Goal: Transaction & Acquisition: Purchase product/service

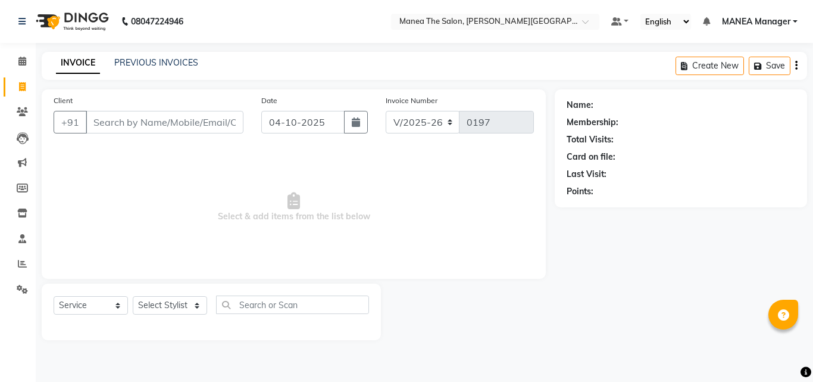
select select "8903"
select select "service"
click at [197, 305] on select "Select Stylist IMRAN MANEA Manager NAGAMANI NAJMI NAZIYA NO STYLIST SNEHA SUBHA…" at bounding box center [170, 305] width 74 height 18
select select "90106"
click at [133, 296] on select "Select Stylist IMRAN MANEA Manager NAGAMANI NAJMI NAZIYA NO STYLIST SNEHA SUBHA…" at bounding box center [170, 305] width 74 height 18
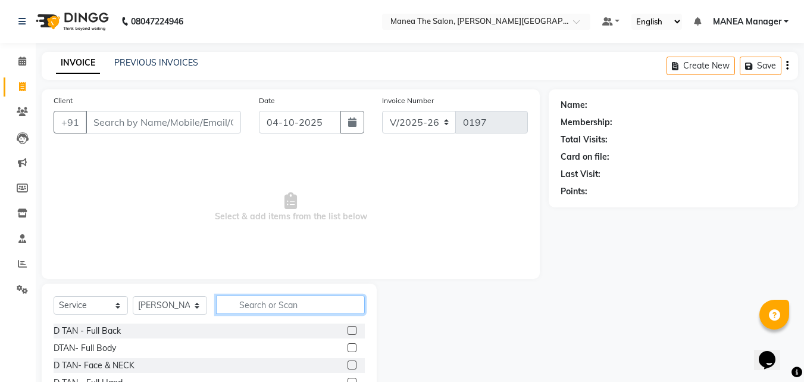
click at [239, 302] on input "text" at bounding box center [290, 304] width 149 height 18
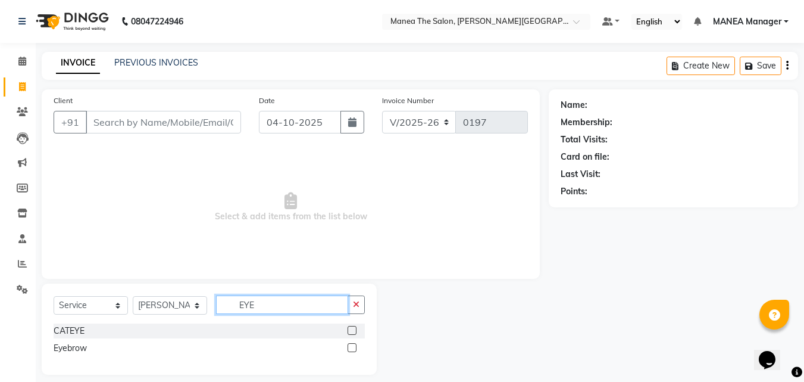
type input "EYE"
click at [352, 346] on label at bounding box center [352, 347] width 9 height 9
click at [352, 346] on input "checkbox" at bounding box center [352, 348] width 8 height 8
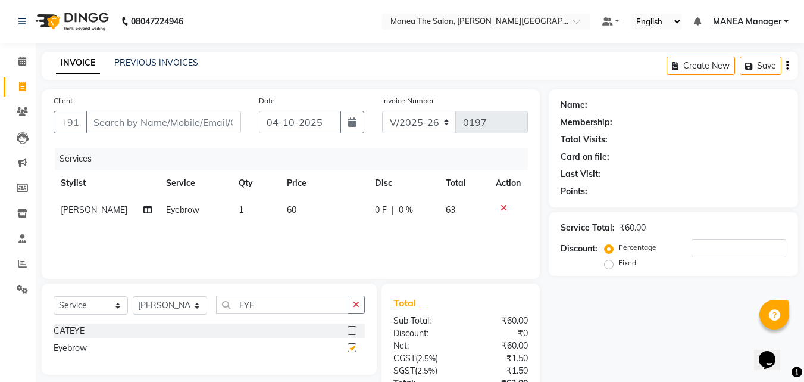
checkbox input "false"
click at [193, 307] on select "Select Stylist IMRAN MANEA Manager NAGAMANI NAJMI NAZIYA NO STYLIST SNEHA SUBHA…" at bounding box center [170, 305] width 74 height 18
click at [133, 296] on select "Select Stylist IMRAN MANEA Manager NAGAMANI NAJMI NAZIYA NO STYLIST SNEHA SUBHA…" at bounding box center [170, 305] width 74 height 18
click at [261, 301] on input "EYE" at bounding box center [282, 304] width 132 height 18
type input "E"
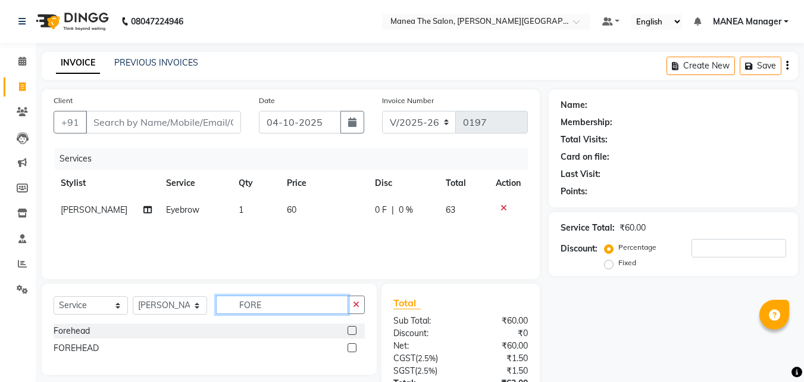
type input "FORE"
click at [354, 330] on label at bounding box center [352, 330] width 9 height 9
click at [354, 330] on input "checkbox" at bounding box center [352, 331] width 8 height 8
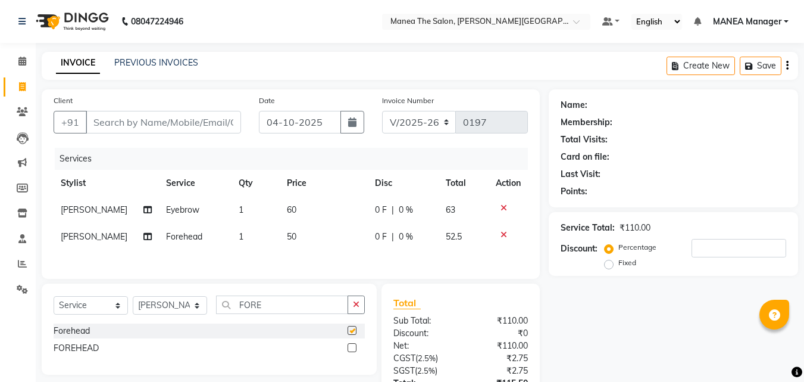
checkbox input "false"
click at [143, 124] on input "Client" at bounding box center [163, 122] width 155 height 23
type input "8"
type input "0"
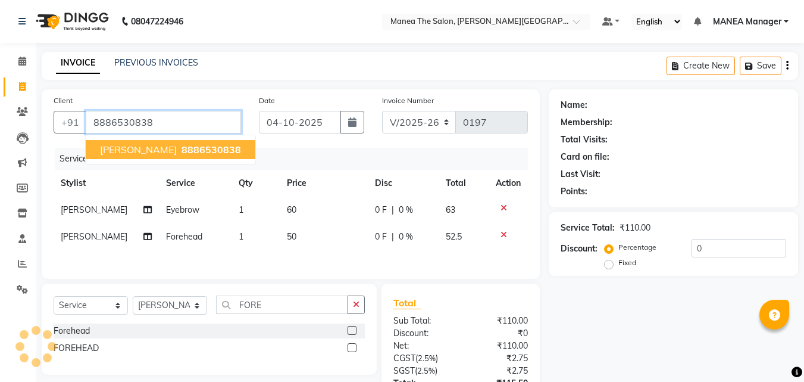
type input "8886530838"
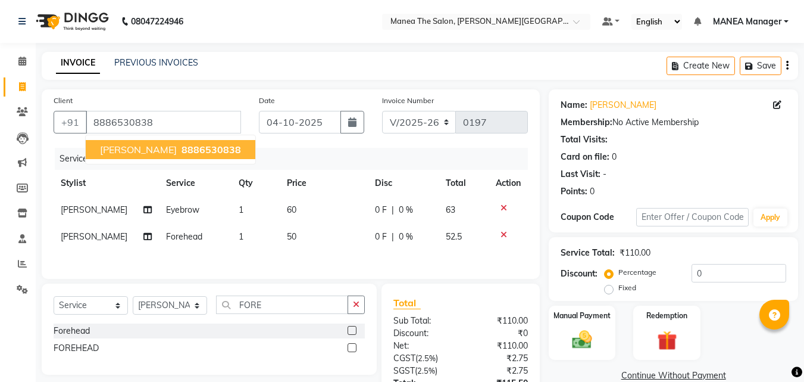
click at [182, 149] on span "8886530838" at bounding box center [212, 149] width 60 height 12
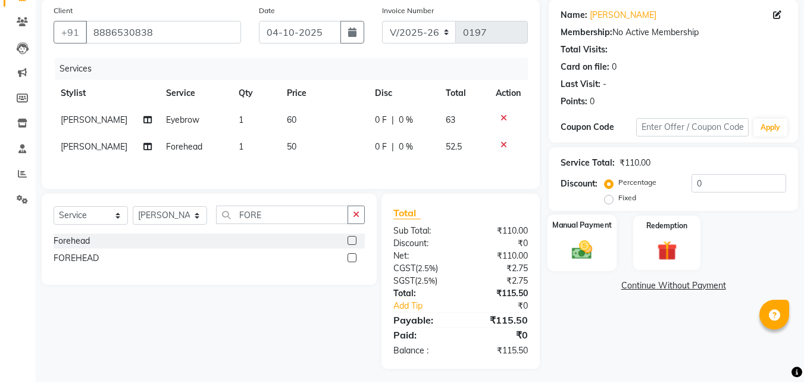
scroll to position [96, 0]
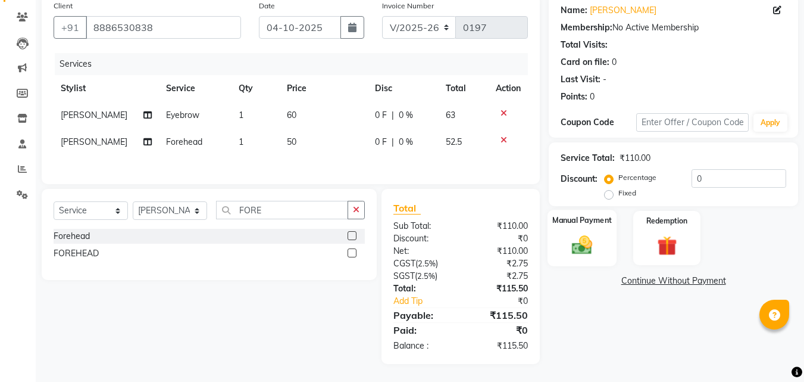
click at [585, 241] on img at bounding box center [582, 245] width 33 height 24
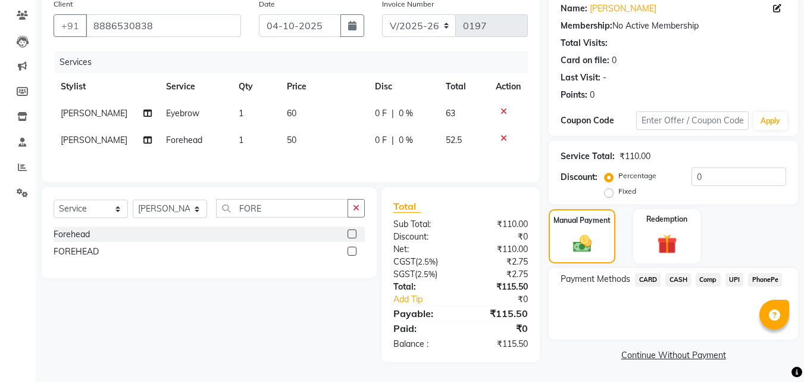
click at [730, 277] on span "UPI" at bounding box center [735, 280] width 18 height 14
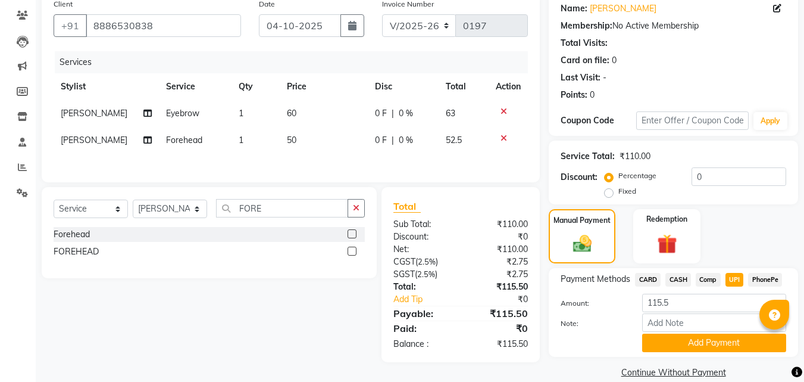
click at [720, 341] on button "Add Payment" at bounding box center [714, 342] width 144 height 18
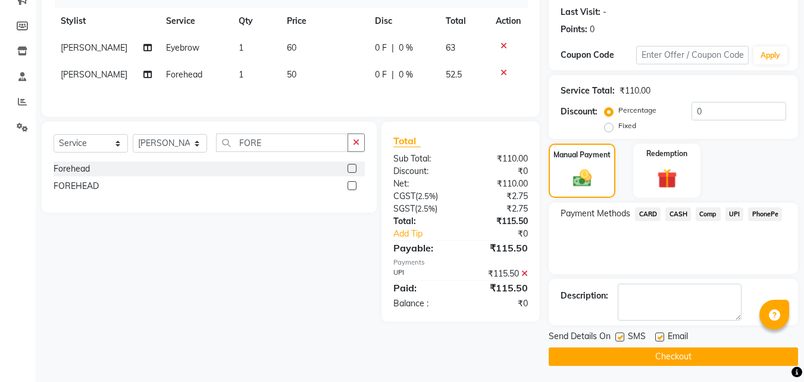
scroll to position [164, 0]
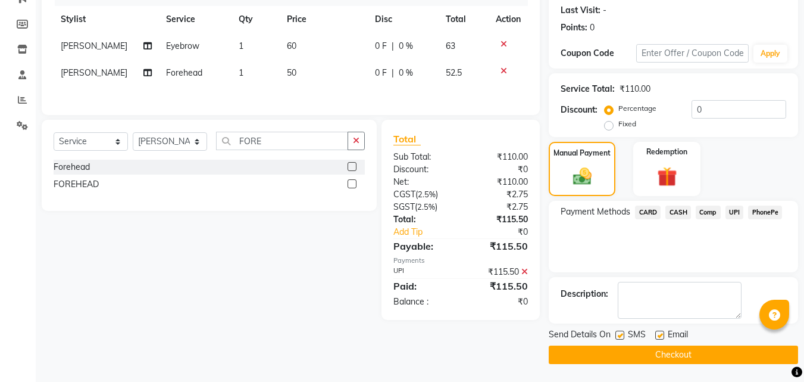
click at [678, 352] on button "Checkout" at bounding box center [673, 354] width 249 height 18
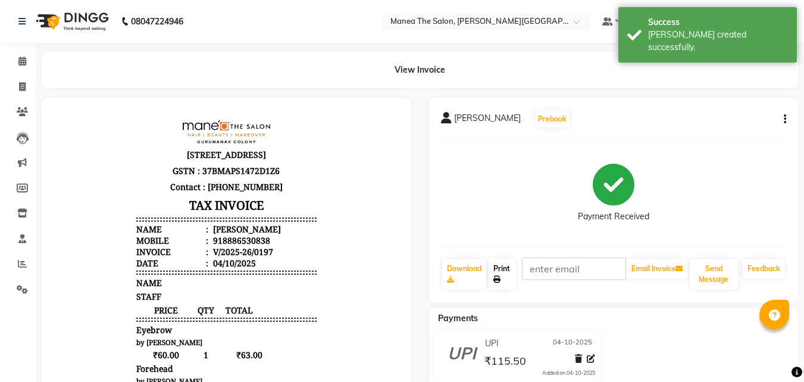
click at [507, 276] on link "Print" at bounding box center [502, 273] width 27 height 31
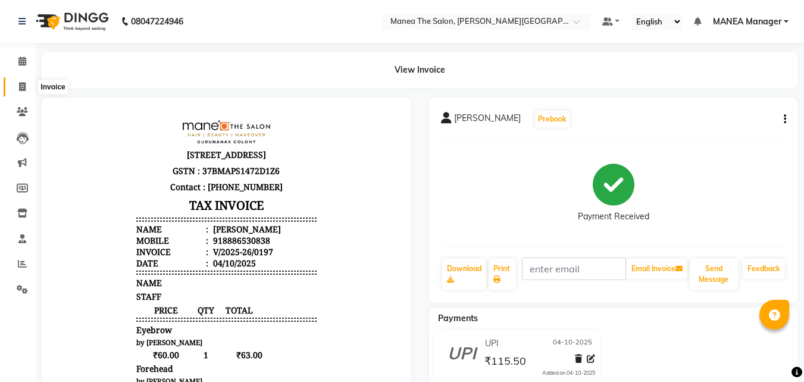
click at [27, 89] on span at bounding box center [22, 87] width 21 height 14
select select "8903"
select select "service"
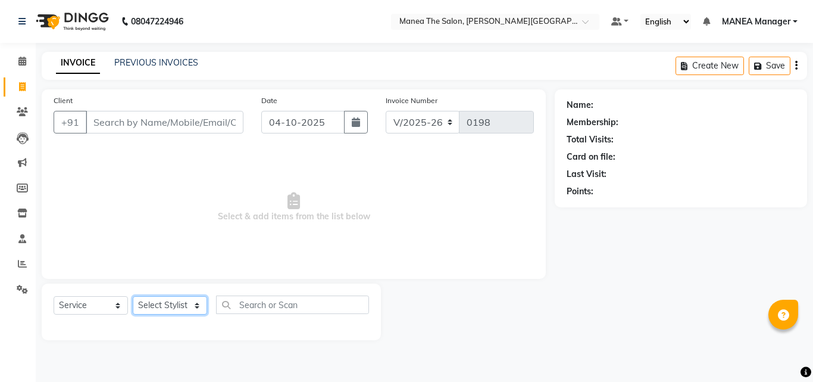
drag, startPoint x: 195, startPoint y: 302, endPoint x: 191, endPoint y: 307, distance: 6.8
click at [195, 302] on select "Select Stylist [PERSON_NAME] Manager [PERSON_NAME] [PERSON_NAME] NO STYLIST [PE…" at bounding box center [170, 305] width 74 height 18
select select "90108"
click at [133, 296] on select "Select Stylist [PERSON_NAME] Manager [PERSON_NAME] [PERSON_NAME] NO STYLIST [PE…" at bounding box center [170, 305] width 74 height 18
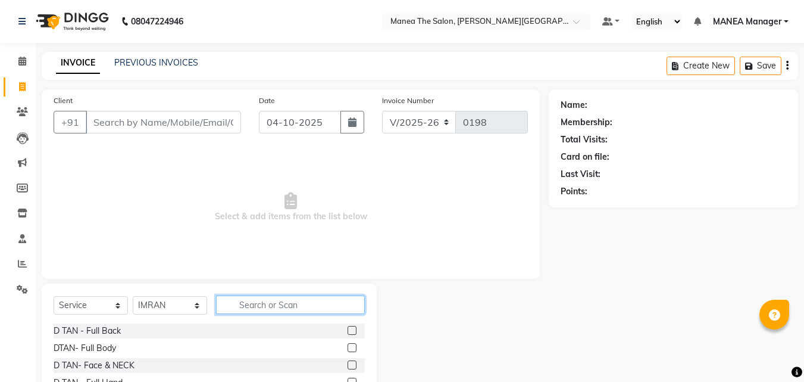
click at [260, 299] on input "text" at bounding box center [290, 304] width 149 height 18
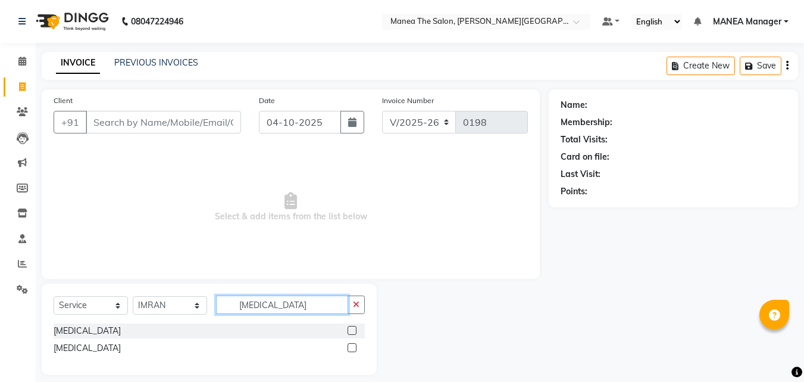
type input "[MEDICAL_DATA]"
click at [351, 334] on label at bounding box center [352, 330] width 9 height 9
click at [351, 334] on input "checkbox" at bounding box center [352, 331] width 8 height 8
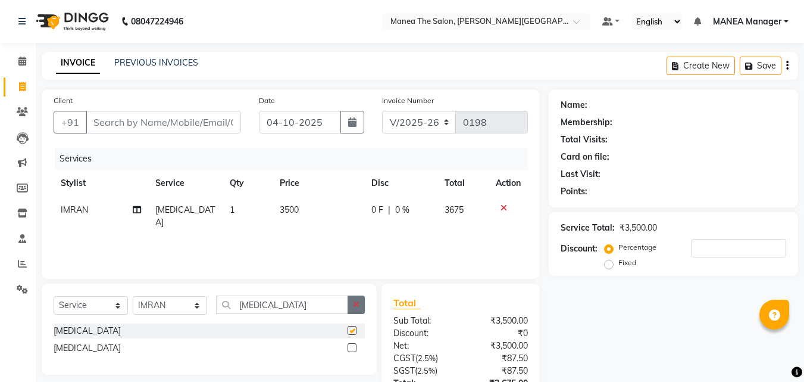
checkbox input "false"
click at [303, 207] on td "3500" at bounding box center [319, 215] width 92 height 39
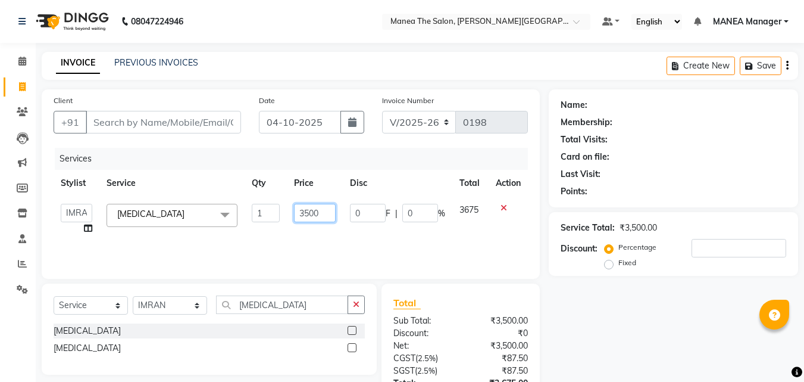
click at [328, 211] on input "3500" at bounding box center [314, 213] width 41 height 18
type input "3"
type input "5200"
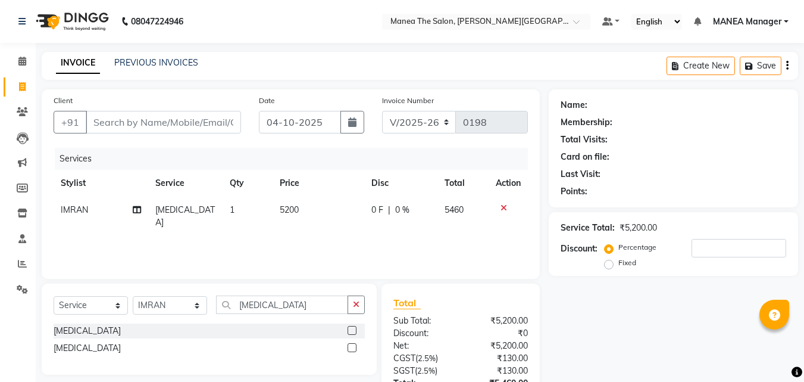
click at [610, 313] on div "Name: Membership: Total Visits: Card on file: Last Visit: Points: Service Total…" at bounding box center [678, 273] width 258 height 369
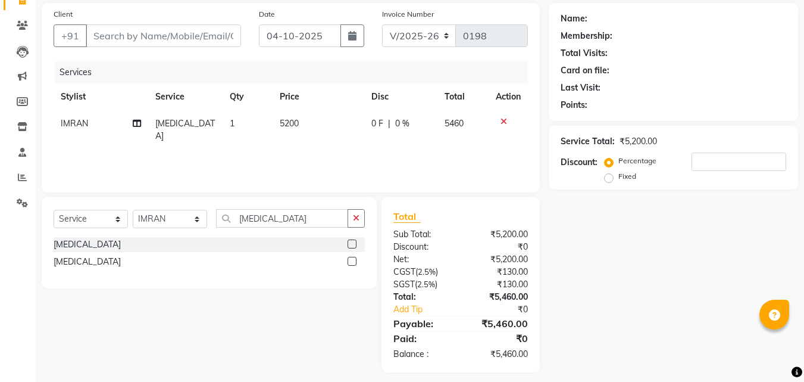
scroll to position [95, 0]
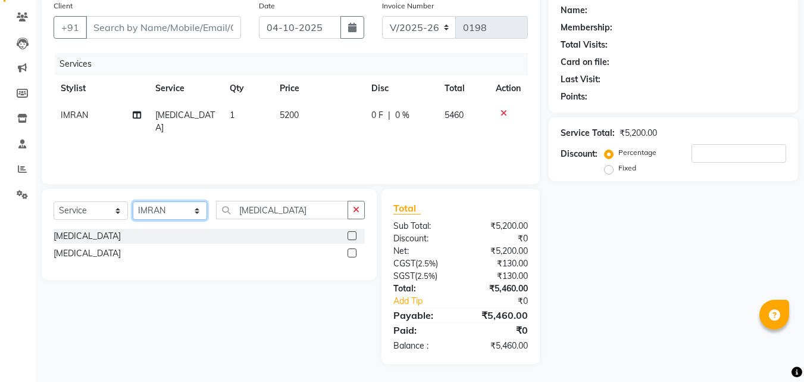
click at [199, 208] on select "Select Stylist [PERSON_NAME] Manager [PERSON_NAME] [PERSON_NAME] NO STYLIST [PE…" at bounding box center [170, 210] width 74 height 18
select select "90160"
click at [133, 201] on select "Select Stylist [PERSON_NAME] Manager [PERSON_NAME] [PERSON_NAME] NO STYLIST [PE…" at bounding box center [170, 210] width 74 height 18
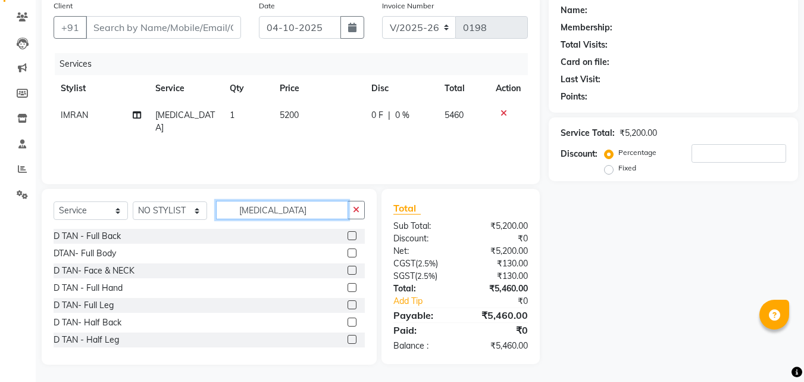
click at [283, 210] on input "[MEDICAL_DATA]" at bounding box center [282, 210] width 132 height 18
click at [117, 212] on select "Select Service Product Membership Package Voucher Prepaid Gift Card" at bounding box center [91, 210] width 74 height 18
select select "product"
click at [54, 201] on select "Select Service Product Membership Package Voucher Prepaid Gift Card" at bounding box center [91, 210] width 74 height 18
click at [272, 210] on input "[MEDICAL_DATA]" at bounding box center [282, 210] width 132 height 18
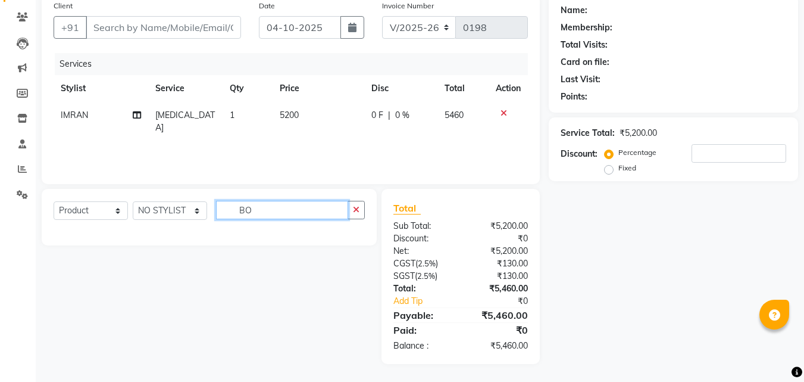
type input "B"
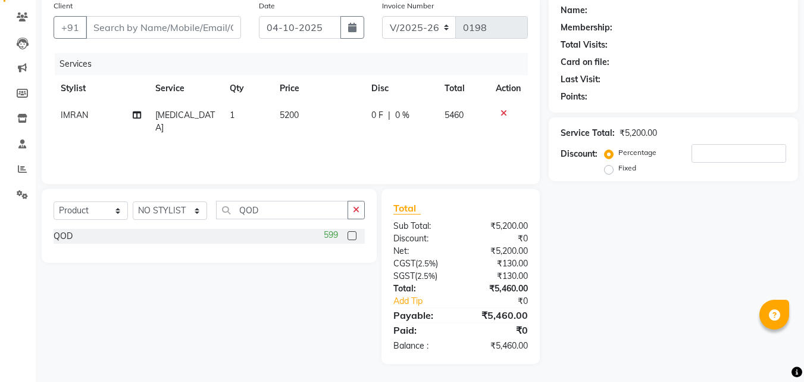
click at [88, 236] on div "QOD 599" at bounding box center [209, 236] width 311 height 15
click at [88, 235] on div "QOD 599" at bounding box center [209, 236] width 311 height 15
click at [279, 208] on input "QOD" at bounding box center [282, 210] width 132 height 18
type input "QOD"
click at [354, 230] on div "599" at bounding box center [344, 236] width 41 height 15
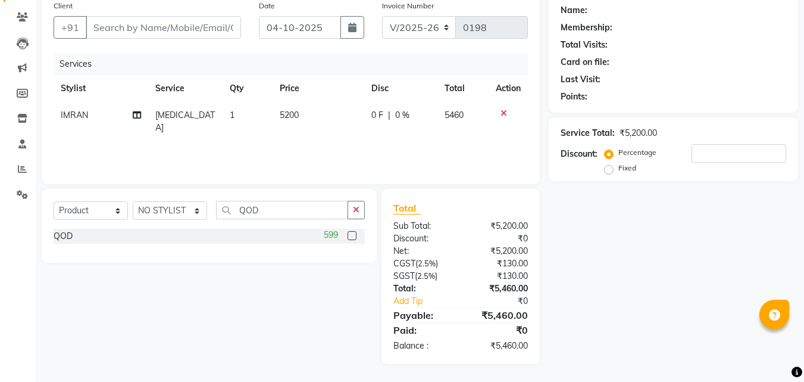
click at [355, 235] on label at bounding box center [352, 235] width 9 height 9
click at [355, 235] on input "checkbox" at bounding box center [352, 236] width 8 height 8
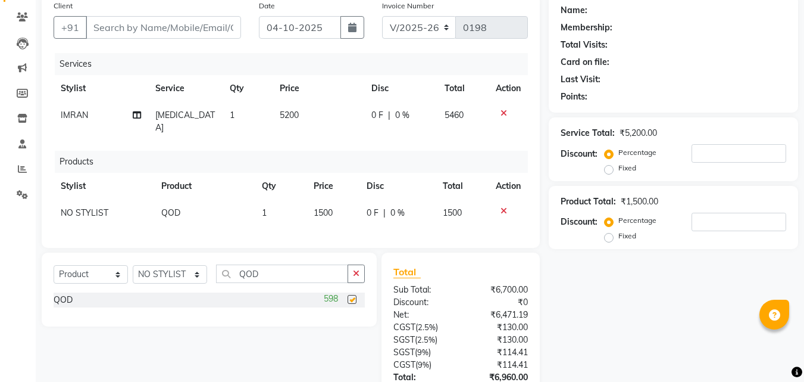
checkbox input "false"
click at [333, 199] on td "1500" at bounding box center [333, 212] width 53 height 27
select select "90160"
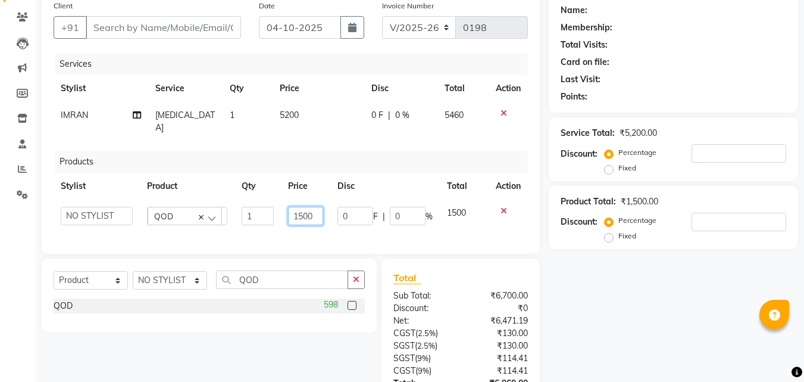
click at [319, 207] on input "1500" at bounding box center [305, 216] width 35 height 18
type input "1"
type input "1650"
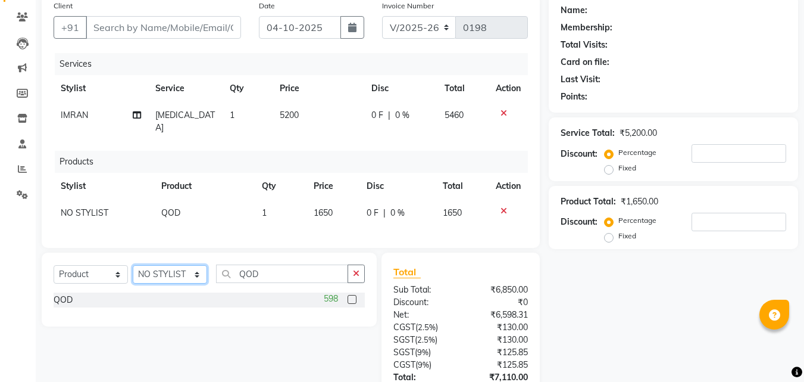
click at [196, 277] on select "Select Stylist [PERSON_NAME] Manager [PERSON_NAME] [PERSON_NAME] NO STYLIST [PE…" at bounding box center [170, 274] width 74 height 18
click at [133, 265] on select "Select Stylist [PERSON_NAME] Manager [PERSON_NAME] [PERSON_NAME] NO STYLIST [PE…" at bounding box center [170, 274] width 74 height 18
click at [267, 271] on input "QOD" at bounding box center [282, 273] width 132 height 18
click at [351, 295] on label at bounding box center [352, 299] width 9 height 9
click at [351, 296] on input "checkbox" at bounding box center [352, 300] width 8 height 8
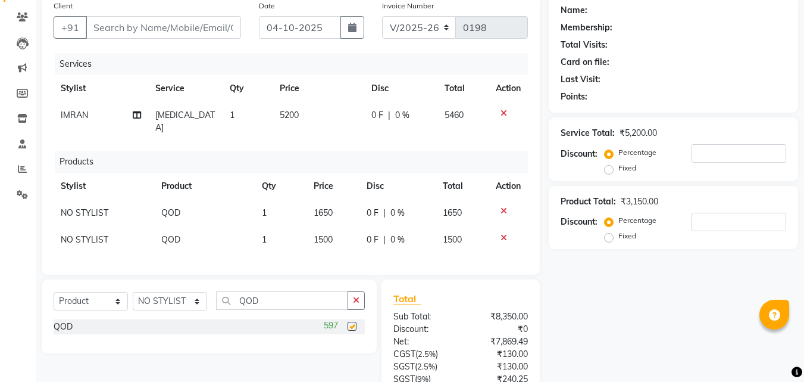
checkbox input "false"
click at [336, 226] on td "1500" at bounding box center [333, 239] width 53 height 27
select select "90160"
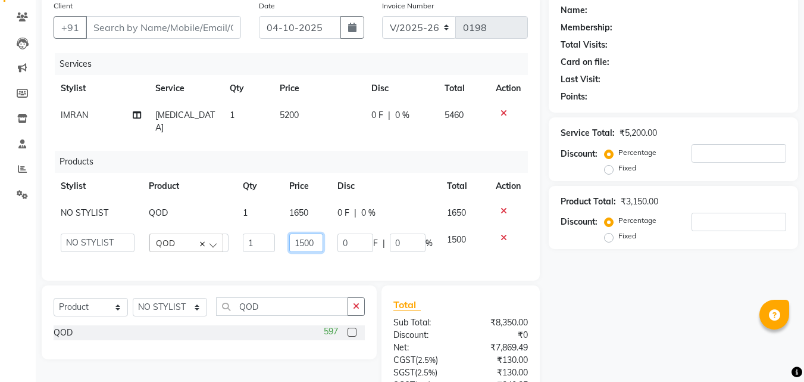
click at [314, 233] on input "1500" at bounding box center [306, 242] width 35 height 18
type input "1650"
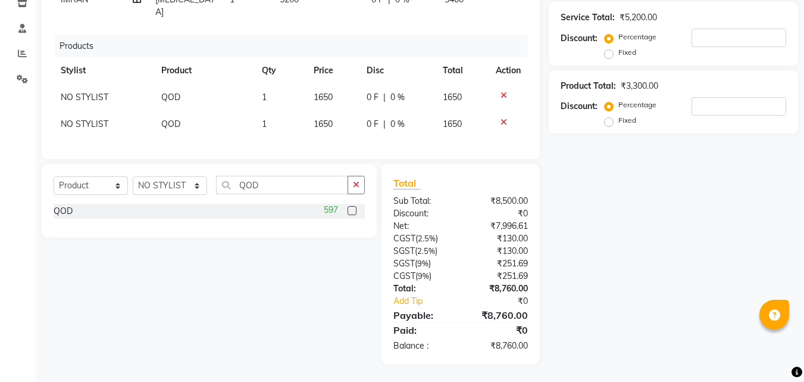
scroll to position [207, 0]
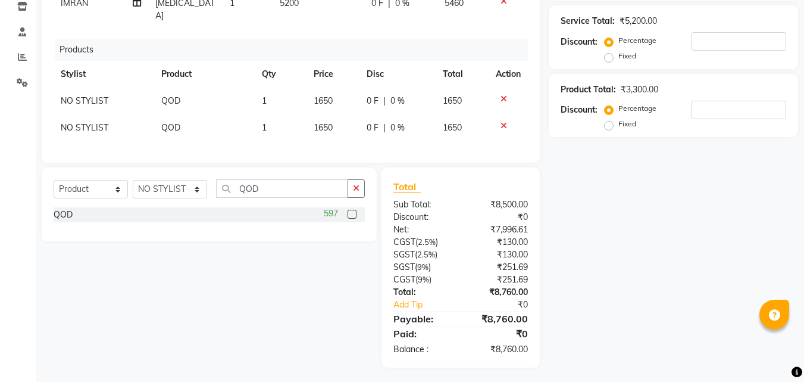
click at [579, 261] on div "Name: Membership: Total Visits: Card on file: Last Visit: Points: Service Total…" at bounding box center [678, 125] width 258 height 485
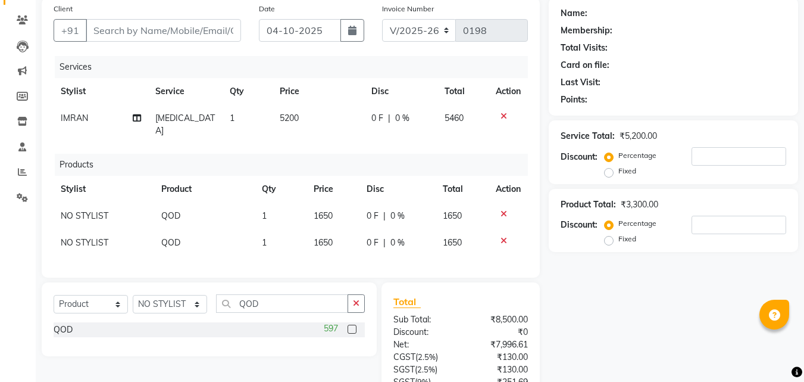
scroll to position [147, 0]
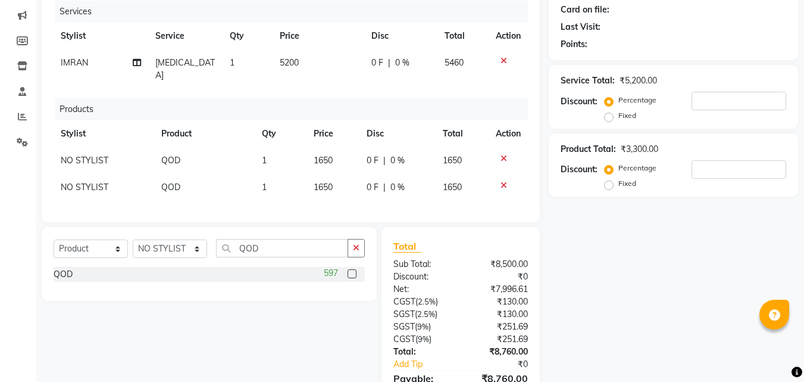
click at [505, 154] on icon at bounding box center [504, 158] width 7 height 8
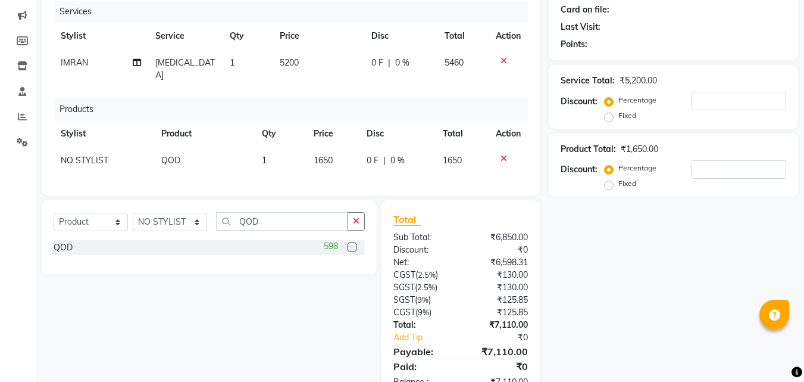
click at [502, 154] on icon at bounding box center [504, 158] width 7 height 8
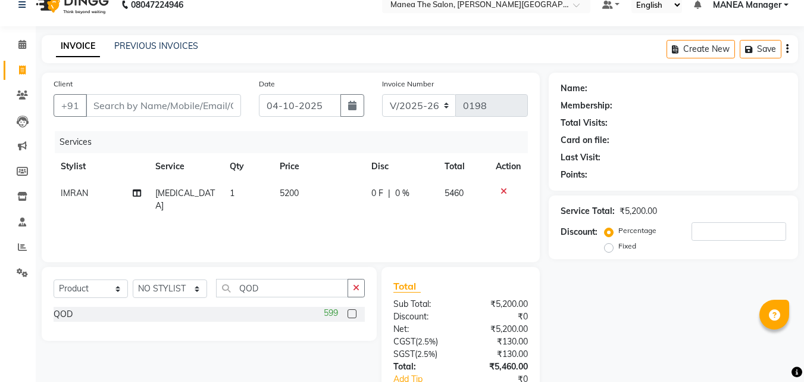
scroll to position [0, 0]
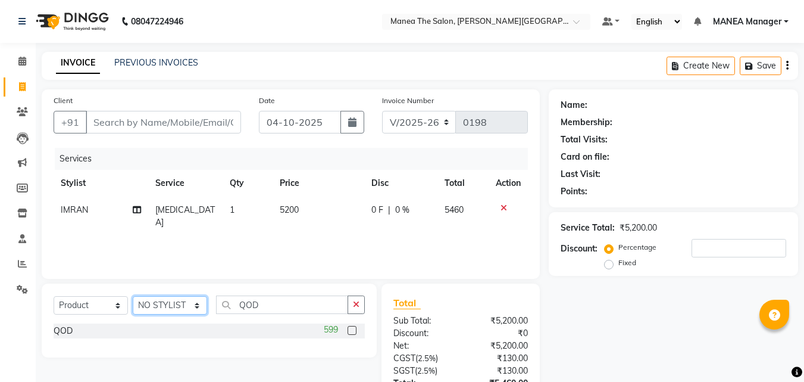
click at [198, 305] on select "Select Stylist [PERSON_NAME] Manager [PERSON_NAME] [PERSON_NAME] NO STYLIST [PE…" at bounding box center [170, 305] width 74 height 18
select select "90112"
click at [133, 296] on select "Select Stylist [PERSON_NAME] Manager [PERSON_NAME] [PERSON_NAME] NO STYLIST [PE…" at bounding box center [170, 305] width 74 height 18
click at [269, 305] on input "QOD" at bounding box center [282, 304] width 132 height 18
type input "Q"
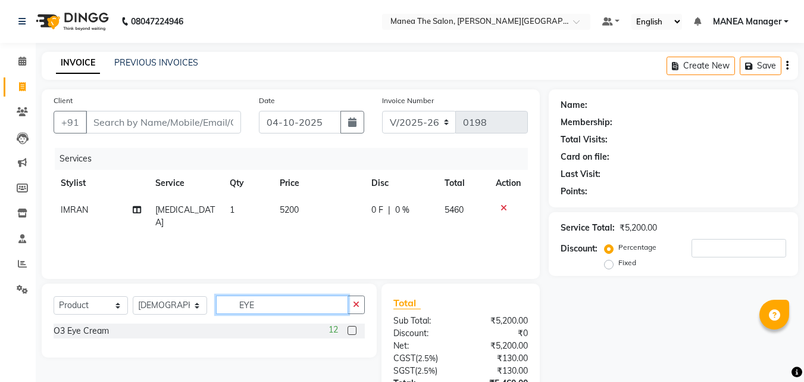
type input "EYE"
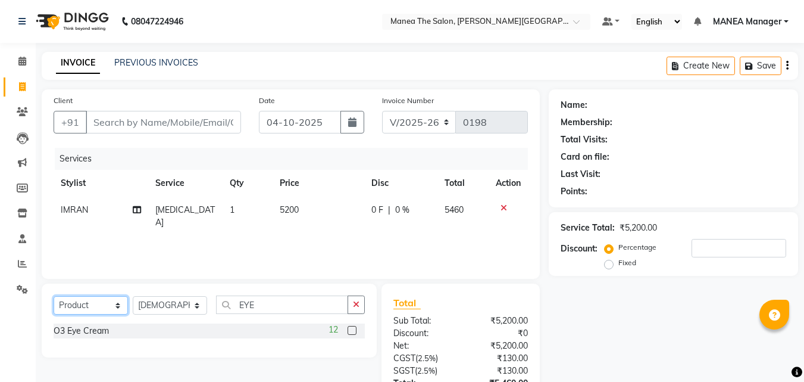
drag, startPoint x: 120, startPoint y: 302, endPoint x: 114, endPoint y: 314, distance: 13.6
click at [117, 310] on select "Select Service Product Membership Package Voucher Prepaid Gift Card" at bounding box center [91, 305] width 74 height 18
select select "service"
click at [54, 296] on select "Select Service Product Membership Package Voucher Prepaid Gift Card" at bounding box center [91, 305] width 74 height 18
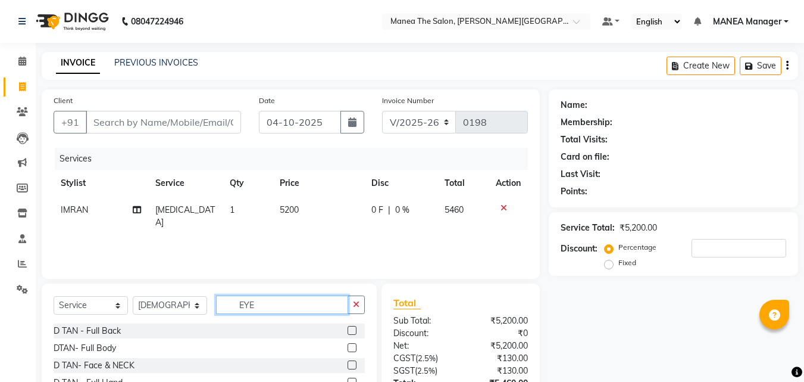
click at [265, 304] on input "EYE" at bounding box center [282, 304] width 132 height 18
type input "E"
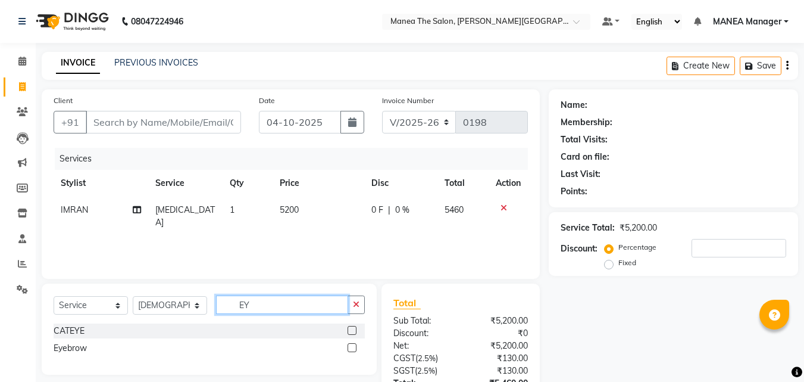
type input "EYE"
click at [350, 344] on label at bounding box center [352, 347] width 9 height 9
click at [350, 344] on input "checkbox" at bounding box center [352, 348] width 8 height 8
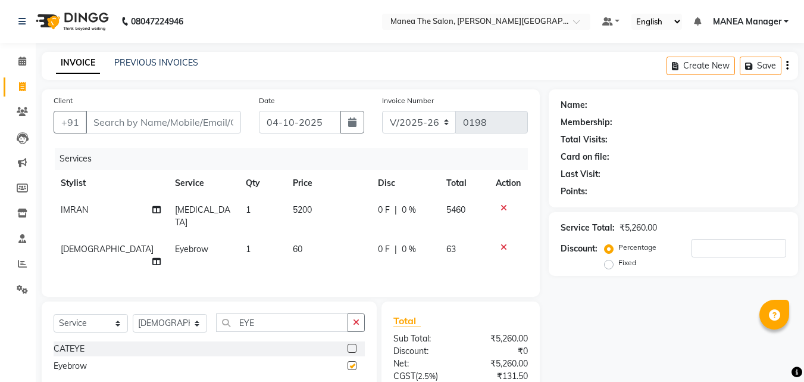
checkbox input "false"
click at [193, 314] on select "Select Stylist [PERSON_NAME] Manager [PERSON_NAME] [PERSON_NAME] NO STYLIST [PE…" at bounding box center [170, 323] width 74 height 18
click at [133, 314] on select "Select Stylist [PERSON_NAME] Manager [PERSON_NAME] [PERSON_NAME] NO STYLIST [PE…" at bounding box center [170, 323] width 74 height 18
click at [254, 313] on input "EYE" at bounding box center [282, 322] width 132 height 18
type input "E"
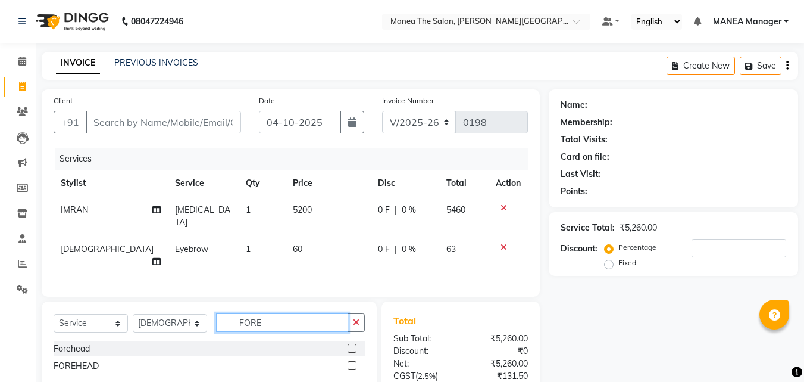
type input "FORE"
click at [354, 344] on label at bounding box center [352, 348] width 9 height 9
click at [354, 345] on input "checkbox" at bounding box center [352, 349] width 8 height 8
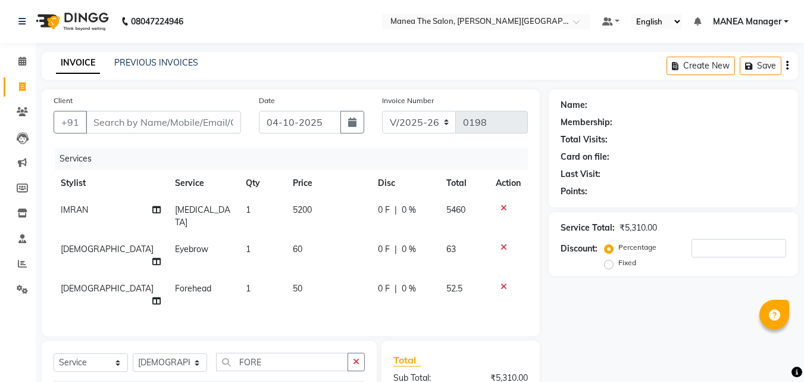
checkbox input "false"
drag, startPoint x: 196, startPoint y: 336, endPoint x: 182, endPoint y: 341, distance: 15.1
click at [196, 353] on select "Select Stylist [PERSON_NAME] Manager [PERSON_NAME] [PERSON_NAME] NO STYLIST [PE…" at bounding box center [170, 362] width 74 height 18
click at [133, 353] on select "Select Stylist [PERSON_NAME] Manager [PERSON_NAME] [PERSON_NAME] NO STYLIST [PE…" at bounding box center [170, 362] width 74 height 18
click at [277, 352] on input "FORE" at bounding box center [282, 361] width 132 height 18
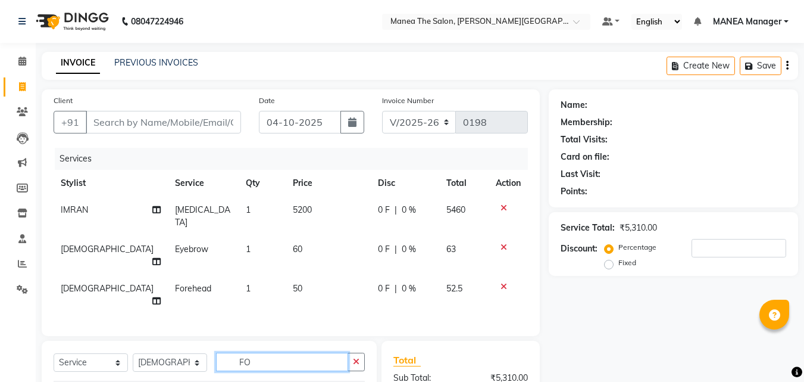
type input "F"
type input "UPPER"
click at [352, 381] on label at bounding box center [352, 387] width 9 height 9
click at [352, 381] on input "checkbox" at bounding box center [352, 388] width 8 height 8
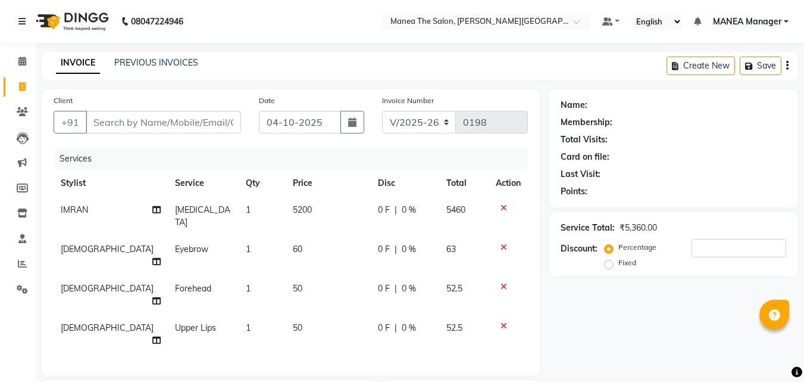
checkbox input "false"
click at [154, 126] on input "Client" at bounding box center [163, 122] width 155 height 23
type input "9"
type input "0"
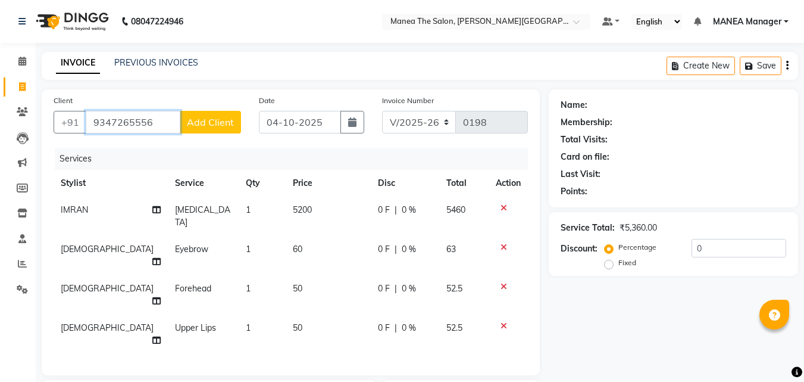
type input "9347265556"
click at [213, 121] on span "Add Client" at bounding box center [210, 122] width 47 height 12
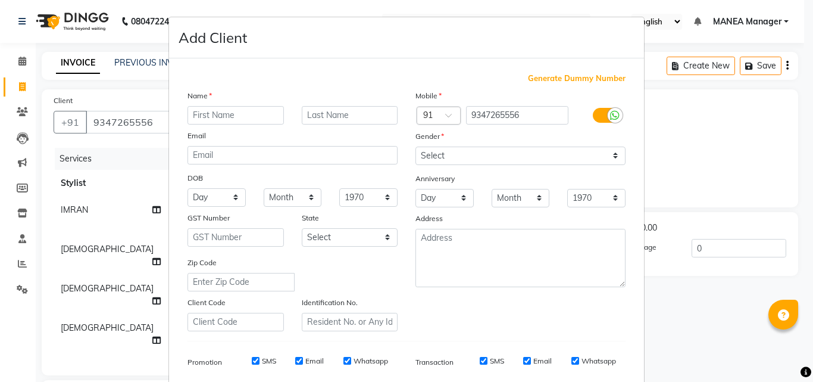
click at [205, 113] on input "text" at bounding box center [236, 115] width 96 height 18
type input "RAMYA"
click at [474, 155] on select "Select [DEMOGRAPHIC_DATA] [DEMOGRAPHIC_DATA] Other Prefer Not To Say" at bounding box center [521, 155] width 210 height 18
select select "female"
click at [416, 146] on select "Select [DEMOGRAPHIC_DATA] [DEMOGRAPHIC_DATA] Other Prefer Not To Say" at bounding box center [521, 155] width 210 height 18
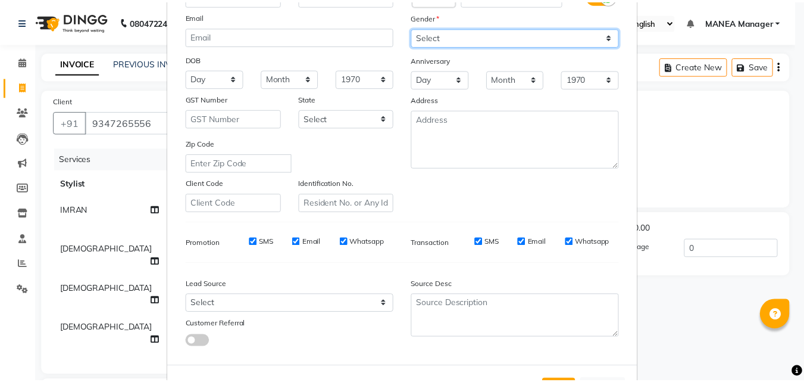
scroll to position [168, 0]
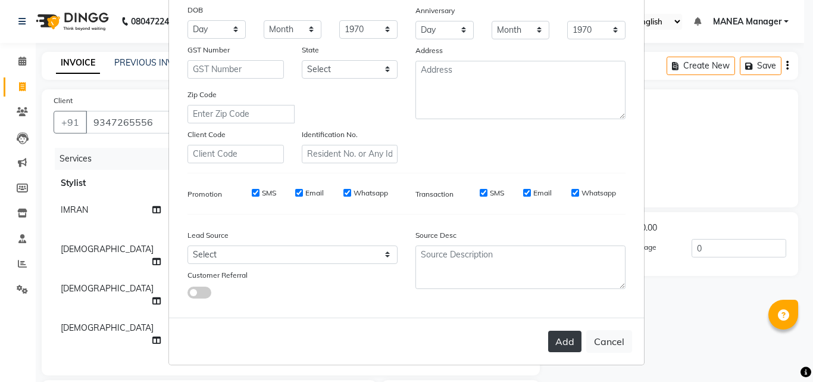
click at [573, 337] on button "Add" at bounding box center [564, 340] width 33 height 21
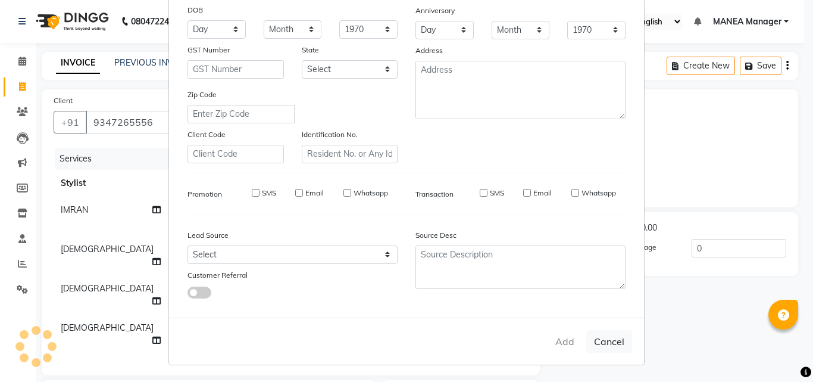
select select
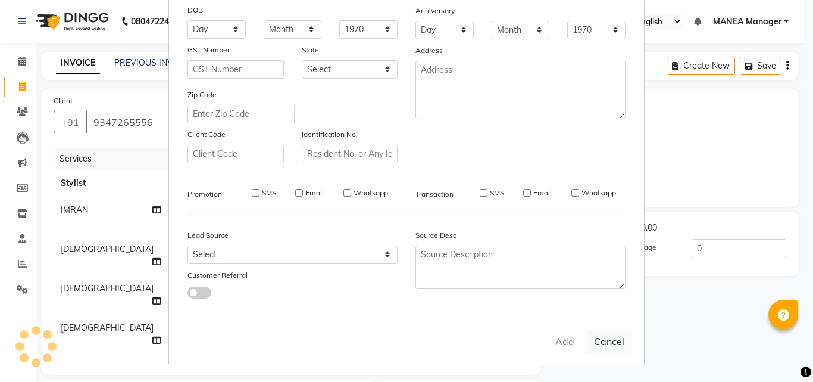
select select
checkbox input "false"
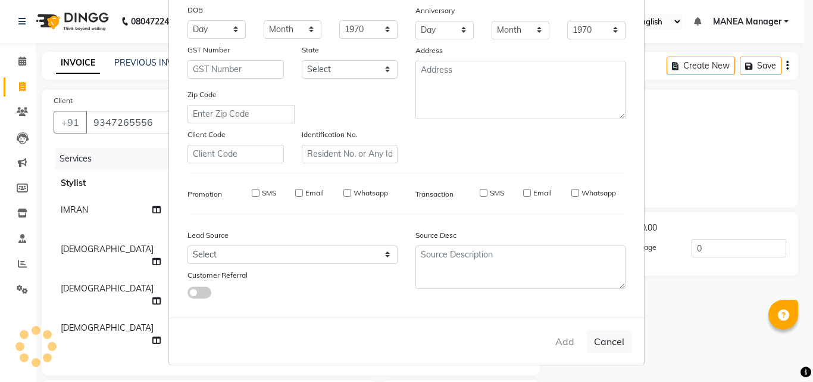
checkbox input "false"
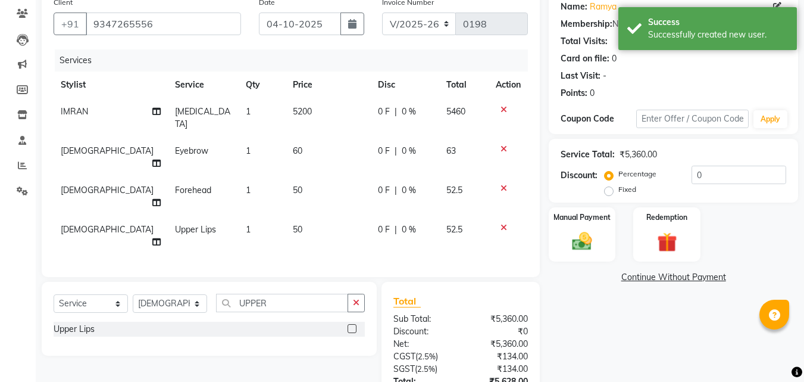
scroll to position [119, 0]
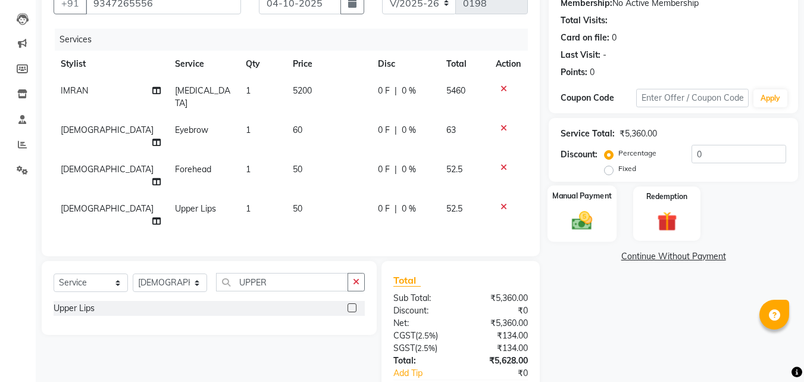
click at [586, 225] on img at bounding box center [582, 220] width 33 height 24
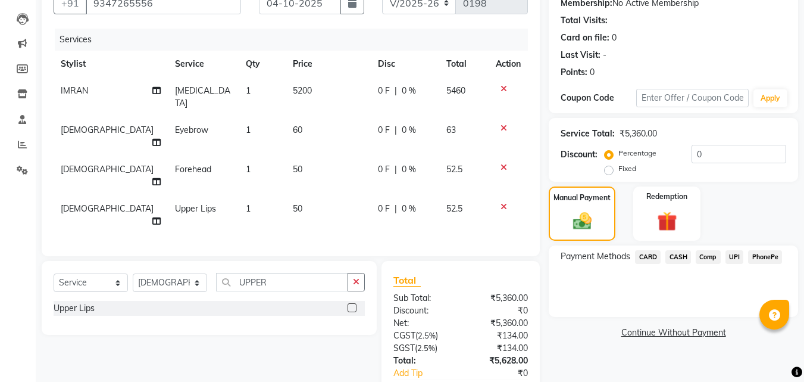
click at [735, 254] on span "UPI" at bounding box center [735, 257] width 18 height 14
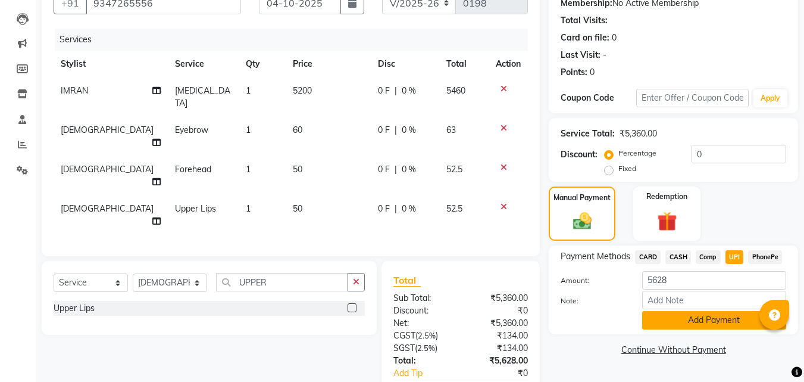
click at [720, 313] on button "Add Payment" at bounding box center [714, 320] width 144 height 18
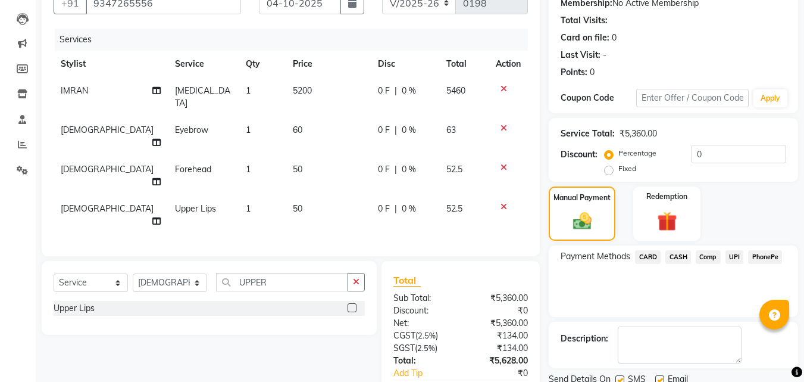
scroll to position [175, 0]
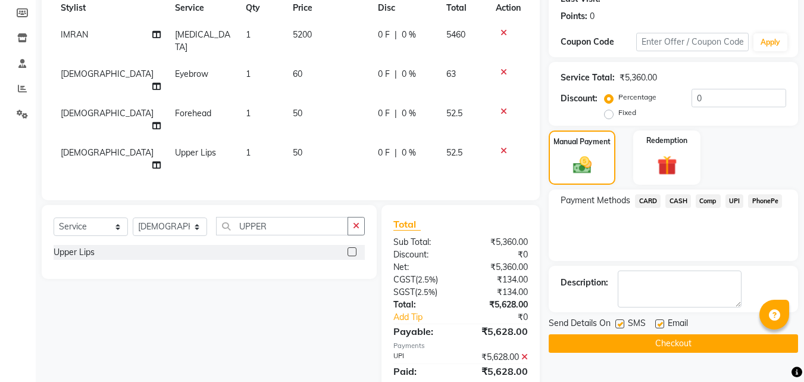
click at [691, 344] on button "Checkout" at bounding box center [673, 343] width 249 height 18
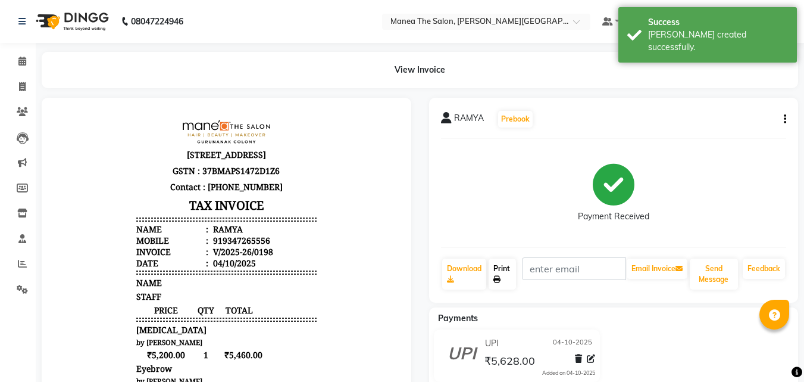
click at [498, 271] on link "Print" at bounding box center [502, 273] width 27 height 31
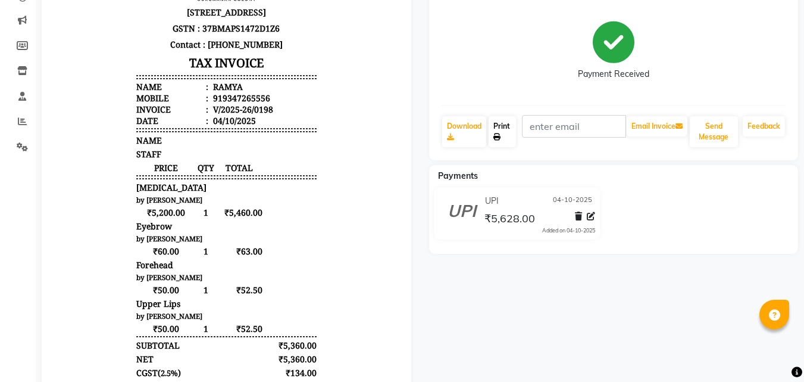
scroll to position [179, 0]
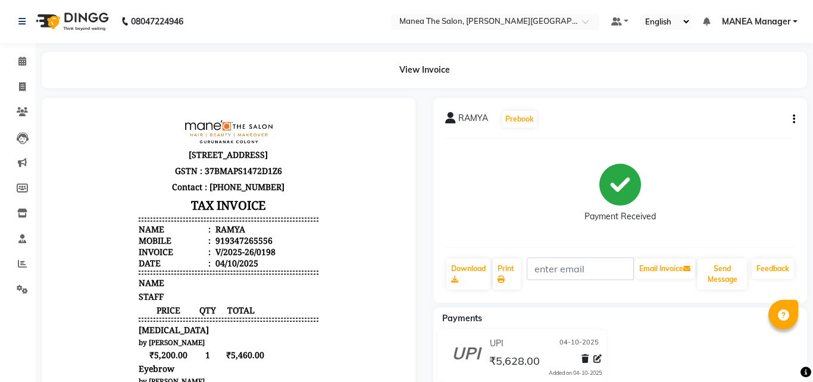
select select "8903"
select select "service"
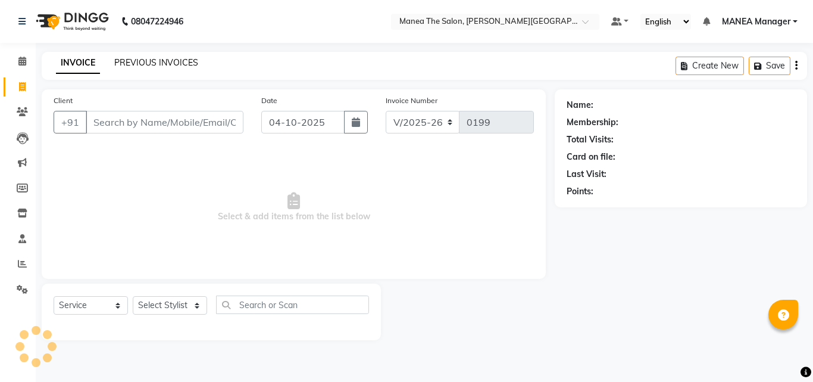
click at [145, 65] on link "PREVIOUS INVOICES" at bounding box center [156, 62] width 84 height 11
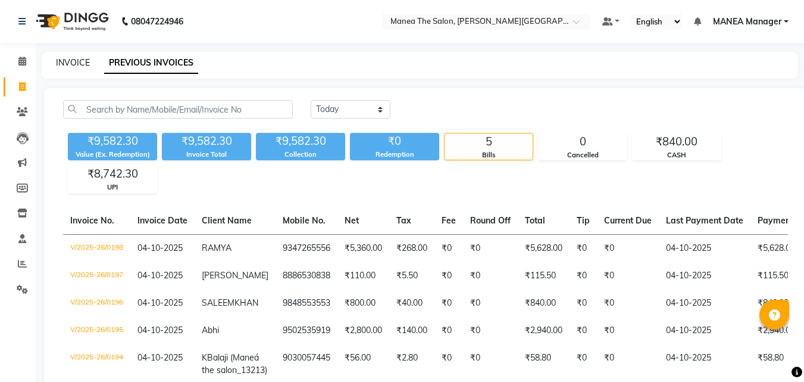
click at [71, 60] on link "INVOICE" at bounding box center [73, 62] width 34 height 11
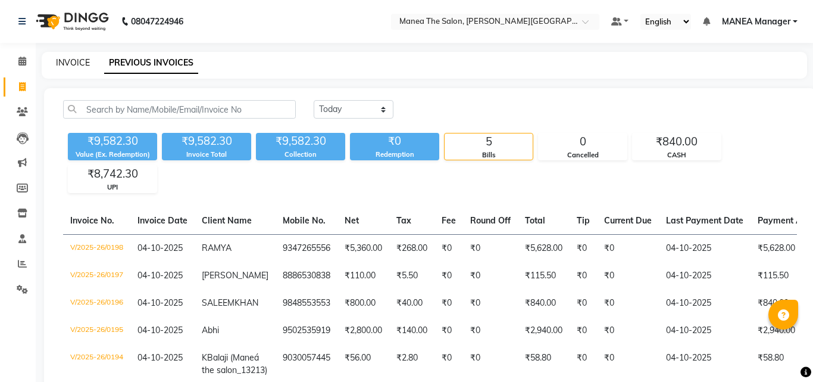
select select "8903"
select select "service"
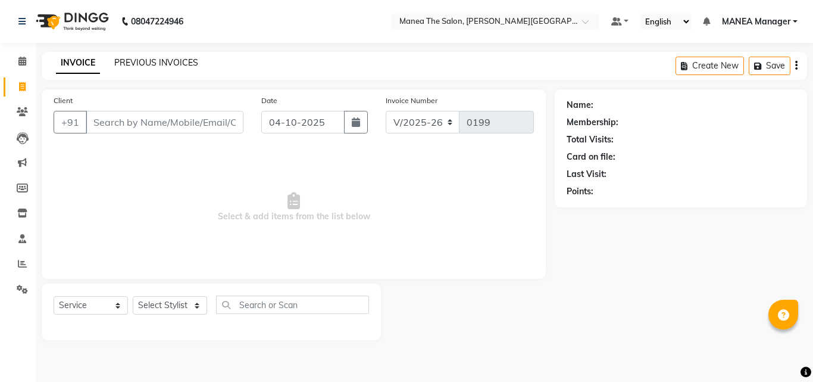
click at [146, 62] on link "PREVIOUS INVOICES" at bounding box center [156, 62] width 84 height 11
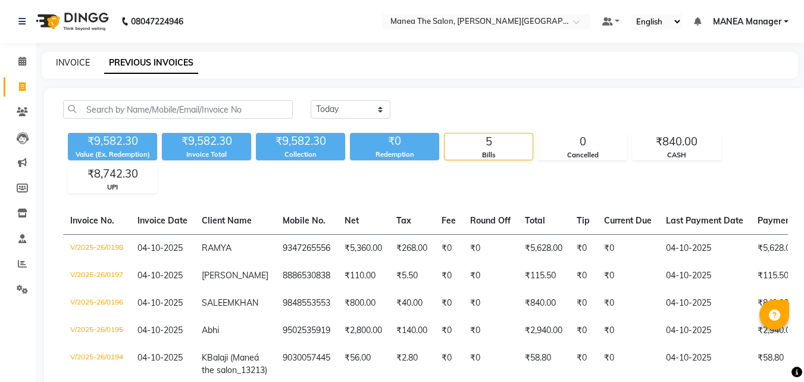
click at [73, 62] on link "INVOICE" at bounding box center [73, 62] width 34 height 11
select select "service"
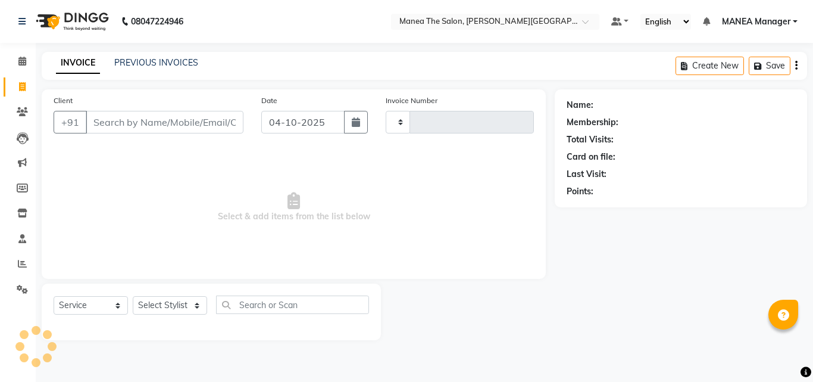
type input "0199"
select select "8903"
click at [199, 305] on select "Select Stylist [PERSON_NAME] Manager [PERSON_NAME] [PERSON_NAME] NO STYLIST [PE…" at bounding box center [170, 305] width 74 height 18
click at [436, 236] on span "Select & add items from the list below" at bounding box center [294, 207] width 480 height 119
click at [141, 61] on link "PREVIOUS INVOICES" at bounding box center [156, 62] width 84 height 11
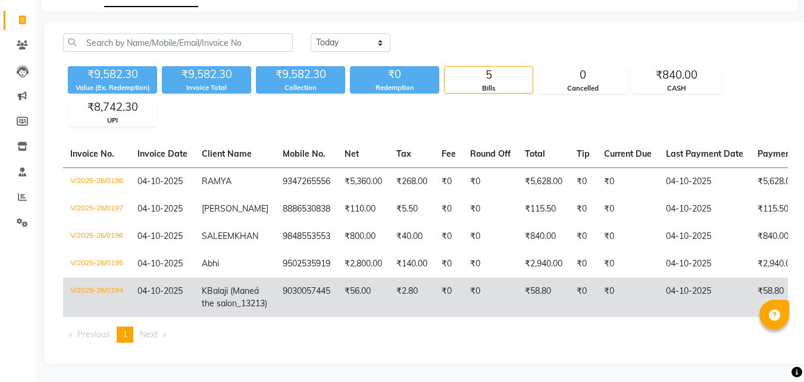
scroll to position [100, 0]
click at [109, 277] on td "V/2025-26/0194" at bounding box center [96, 296] width 67 height 39
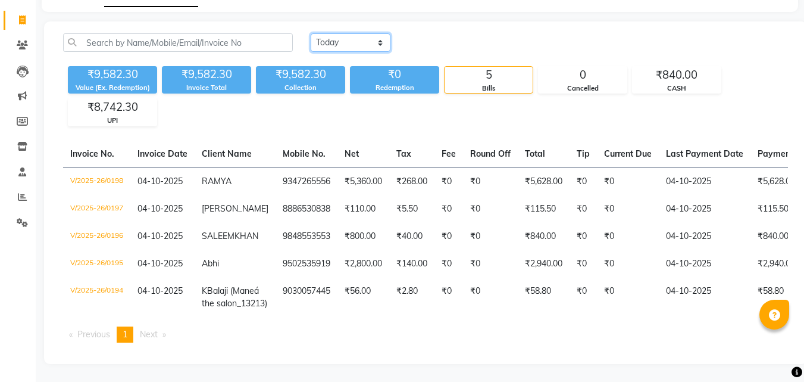
click at [378, 33] on select "[DATE] [DATE] Custom Range" at bounding box center [351, 42] width 80 height 18
click at [311, 33] on select "[DATE] [DATE] Custom Range" at bounding box center [351, 42] width 80 height 18
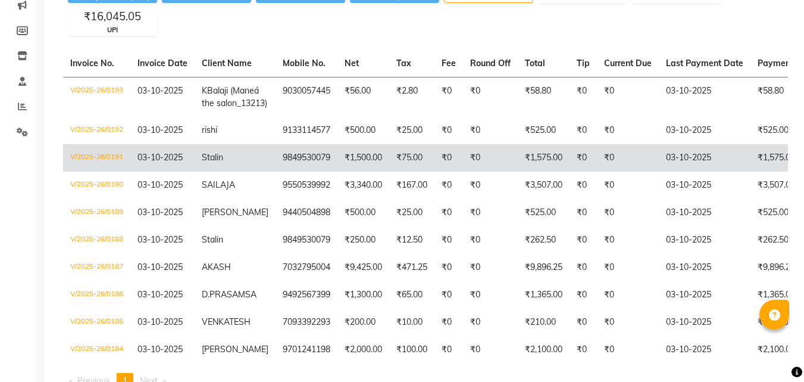
scroll to position [160, 0]
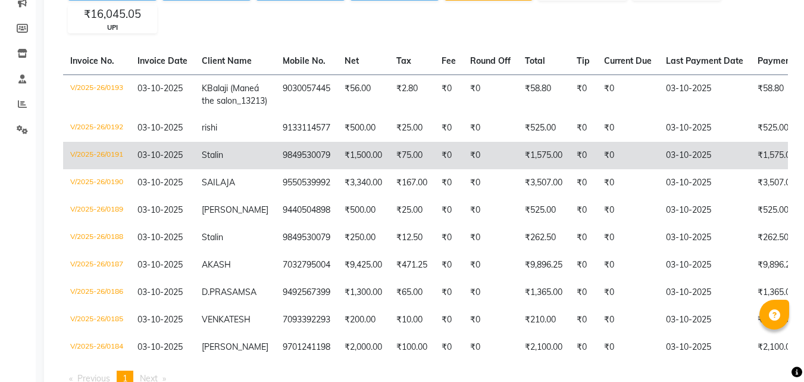
click at [151, 160] on span "03-10-2025" at bounding box center [160, 154] width 45 height 11
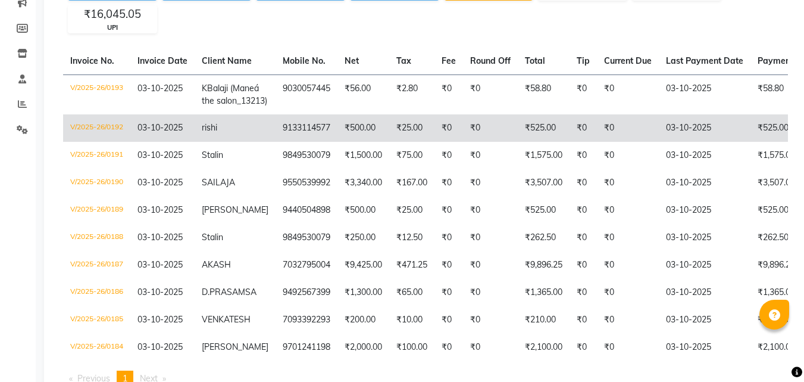
drag, startPoint x: 163, startPoint y: 135, endPoint x: 163, endPoint y: 142, distance: 7.1
click at [163, 133] on span "03-10-2025" at bounding box center [160, 127] width 45 height 11
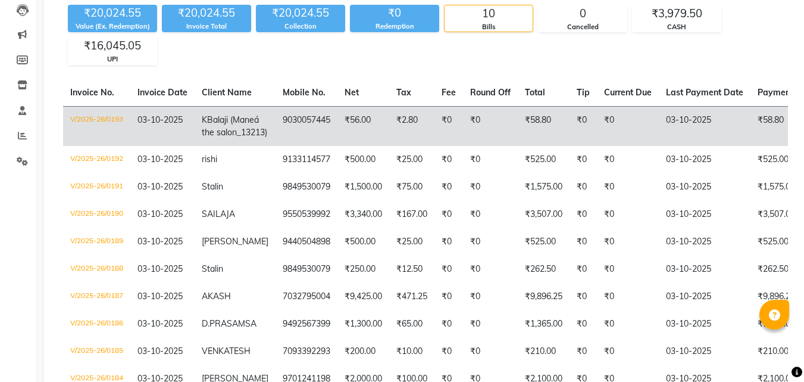
scroll to position [100, 0]
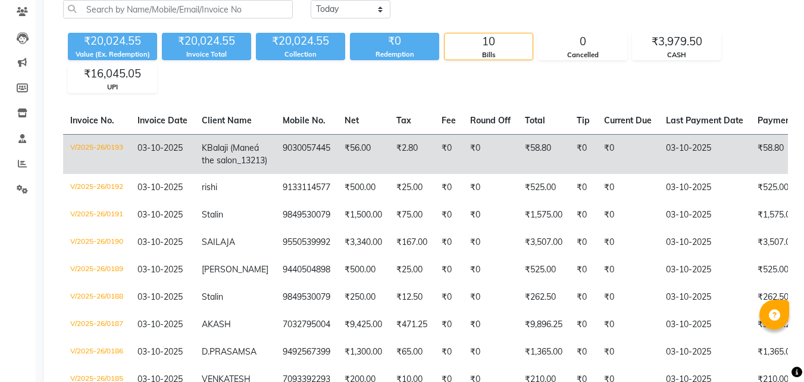
click at [157, 148] on span "03-10-2025" at bounding box center [160, 147] width 45 height 11
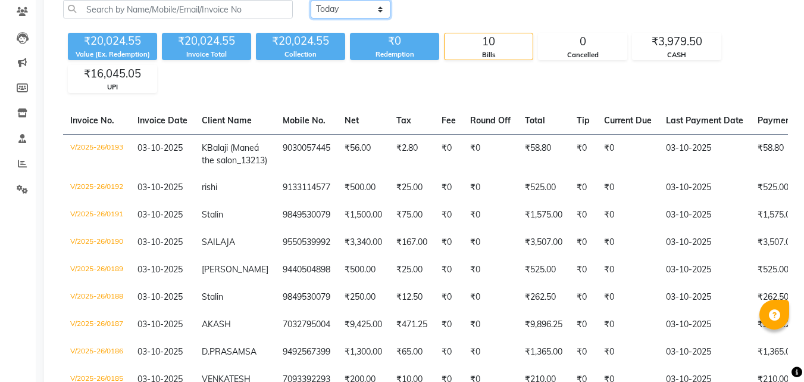
click at [379, 8] on select "[DATE] [DATE] Custom Range" at bounding box center [351, 9] width 80 height 18
select select "today"
click at [311, 0] on select "[DATE] [DATE] Custom Range" at bounding box center [351, 9] width 80 height 18
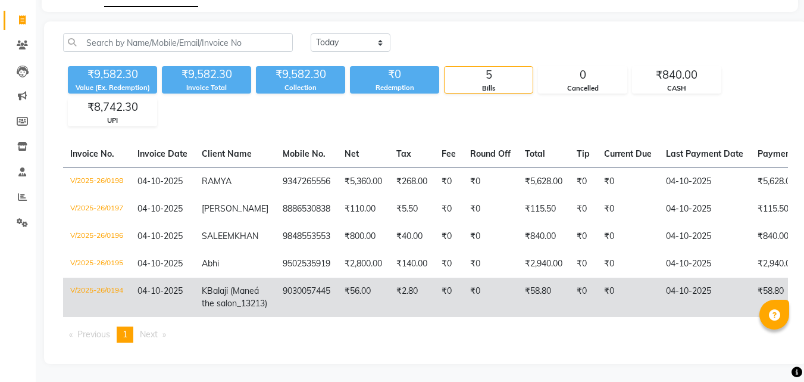
click at [139, 286] on td "04-10-2025" at bounding box center [162, 296] width 64 height 39
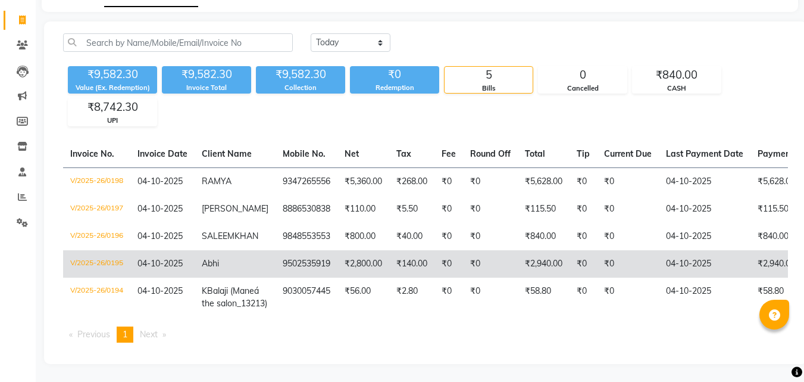
click at [165, 258] on span "04-10-2025" at bounding box center [160, 263] width 45 height 11
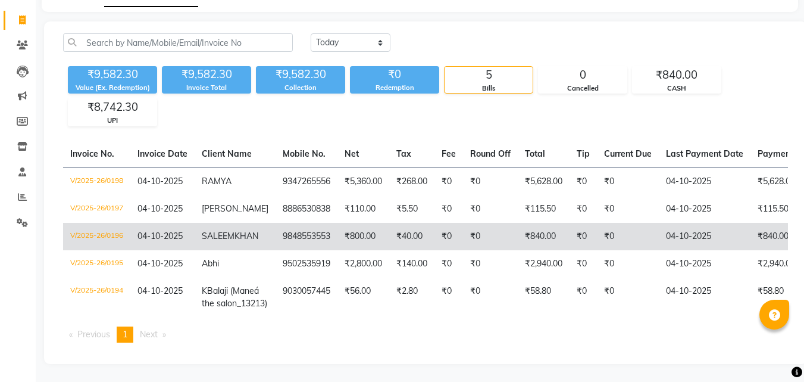
click at [158, 230] on span "04-10-2025" at bounding box center [160, 235] width 45 height 11
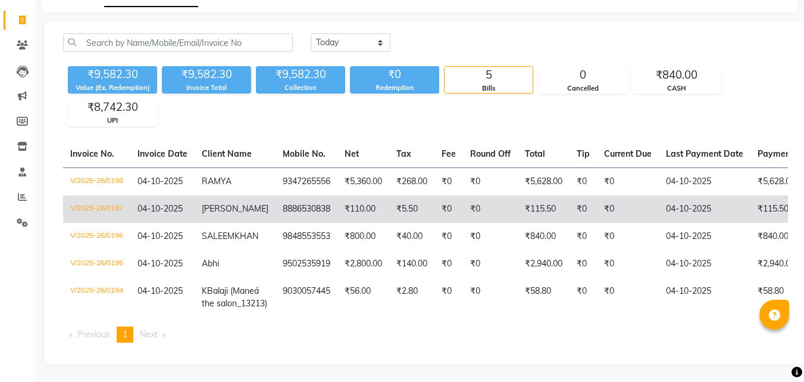
drag, startPoint x: 164, startPoint y: 168, endPoint x: 164, endPoint y: 177, distance: 8.9
click at [164, 195] on td "04-10-2025" at bounding box center [162, 208] width 64 height 27
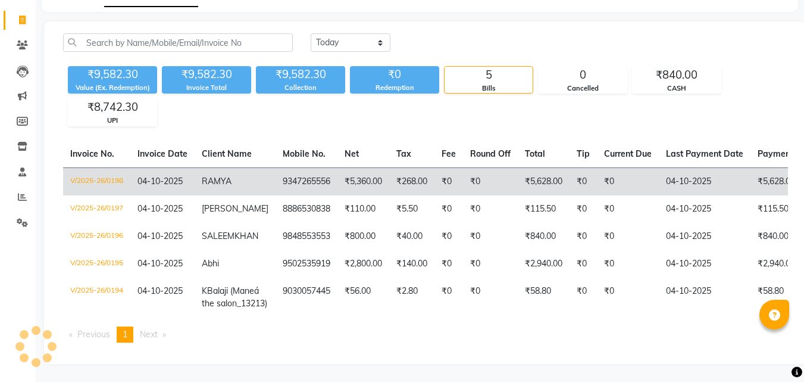
click at [155, 176] on span "04-10-2025" at bounding box center [160, 181] width 45 height 11
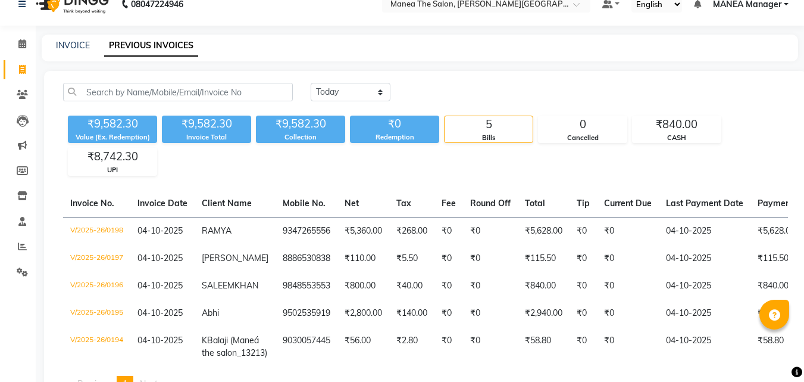
scroll to position [0, 0]
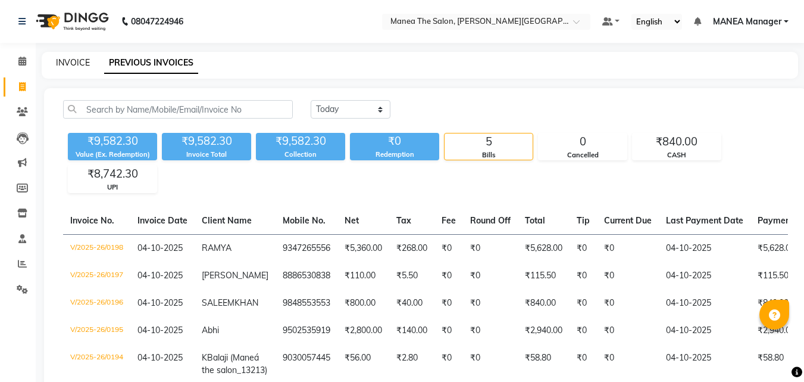
click at [63, 59] on link "INVOICE" at bounding box center [73, 62] width 34 height 11
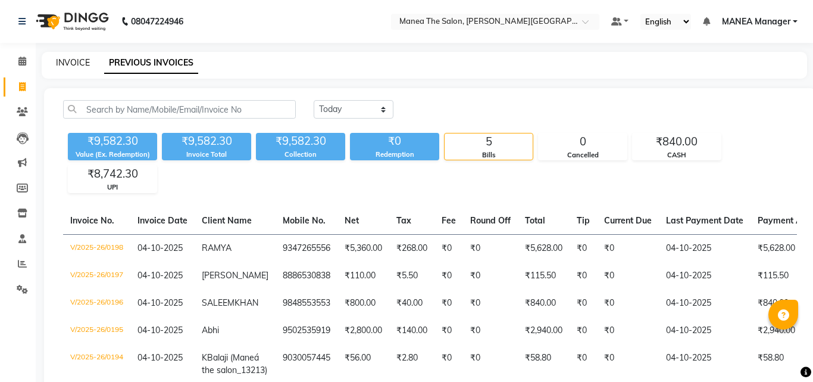
select select "8903"
select select "service"
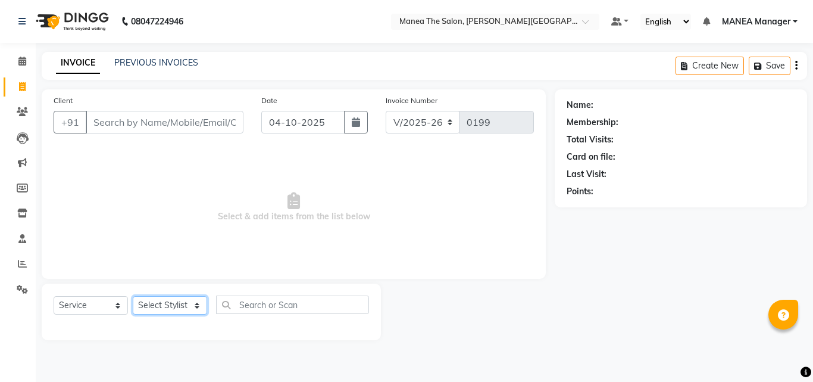
click at [199, 302] on select "Select Stylist [PERSON_NAME] Manager [PERSON_NAME] [PERSON_NAME] NO STYLIST [PE…" at bounding box center [170, 305] width 74 height 18
select select "90106"
click at [133, 296] on select "Select Stylist [PERSON_NAME] Manager [PERSON_NAME] [PERSON_NAME] NO STYLIST [PE…" at bounding box center [170, 305] width 74 height 18
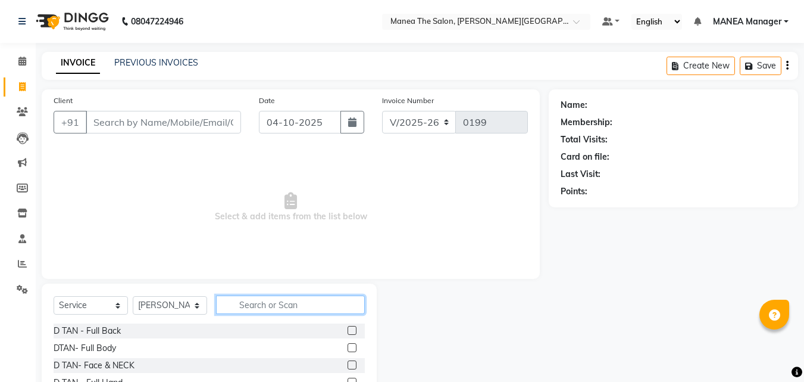
click at [251, 301] on input "text" at bounding box center [290, 304] width 149 height 18
type input "P"
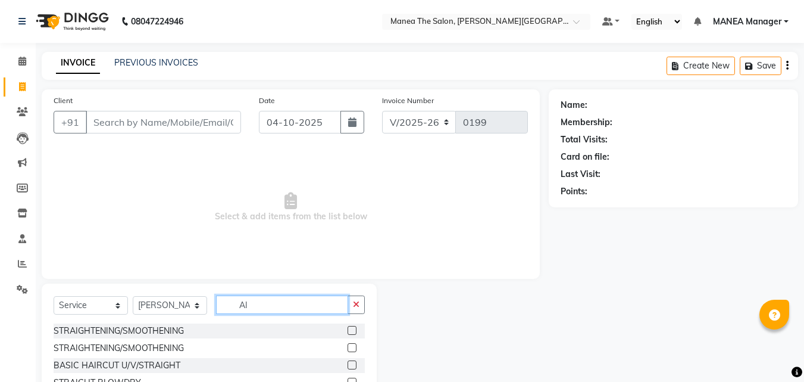
type input "A"
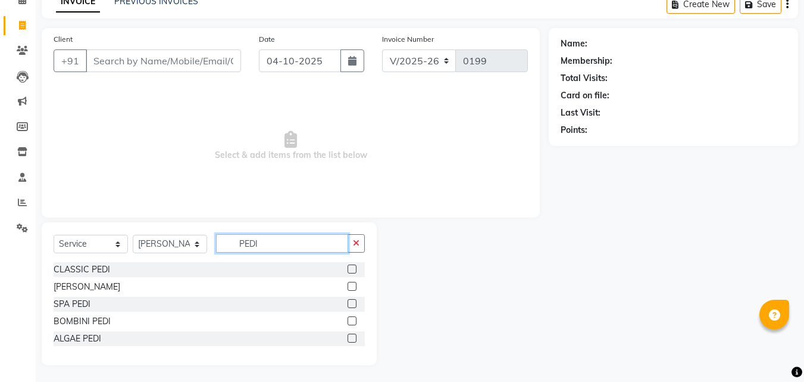
scroll to position [63, 0]
type input "PEDI"
click at [349, 336] on label at bounding box center [352, 336] width 9 height 9
click at [349, 336] on input "checkbox" at bounding box center [352, 337] width 8 height 8
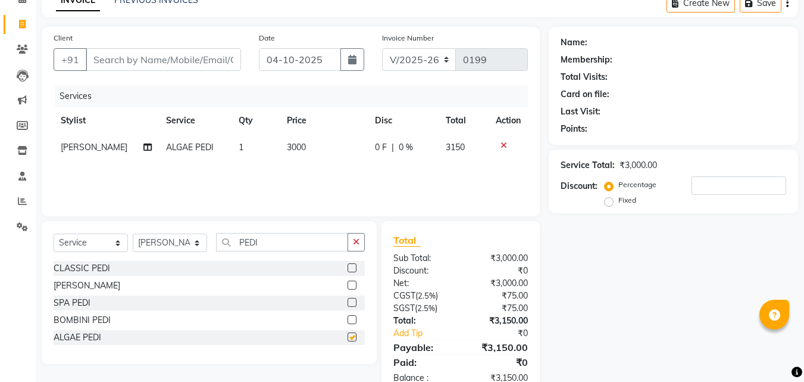
checkbox input "false"
click at [200, 243] on select "Select Stylist [PERSON_NAME] Manager [PERSON_NAME] [PERSON_NAME] NO STYLIST [PE…" at bounding box center [170, 242] width 74 height 18
click at [133, 233] on select "Select Stylist [PERSON_NAME] Manager [PERSON_NAME] [PERSON_NAME] NO STYLIST [PE…" at bounding box center [170, 242] width 74 height 18
click at [264, 236] on input "PEDI" at bounding box center [282, 242] width 132 height 18
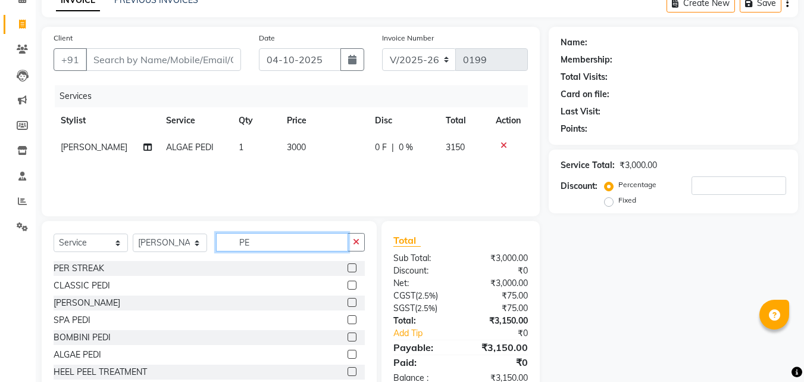
type input "P"
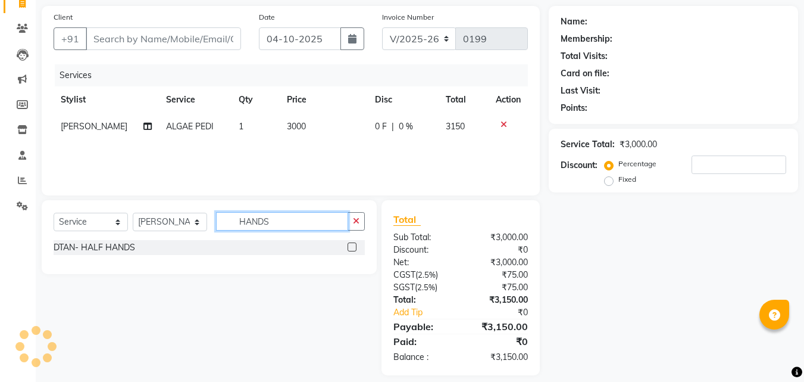
scroll to position [95, 0]
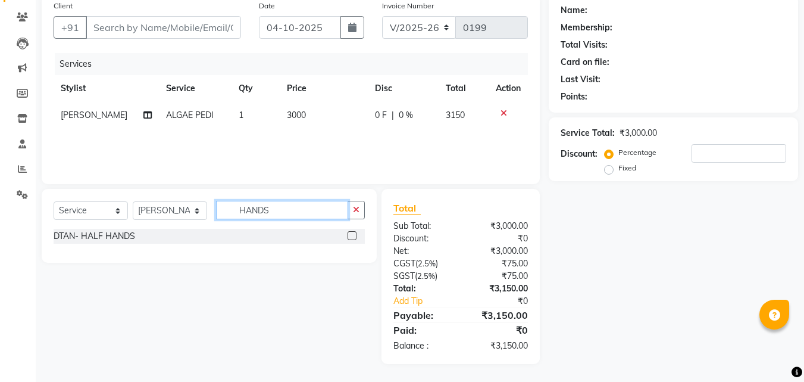
type input "HANDS"
click at [351, 233] on label at bounding box center [352, 235] width 9 height 9
click at [351, 233] on input "checkbox" at bounding box center [352, 236] width 8 height 8
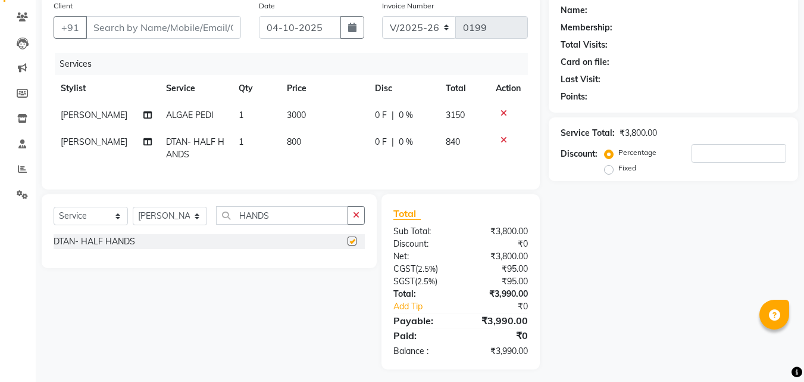
checkbox input "false"
click at [301, 139] on td "800" at bounding box center [324, 148] width 88 height 39
select select "90106"
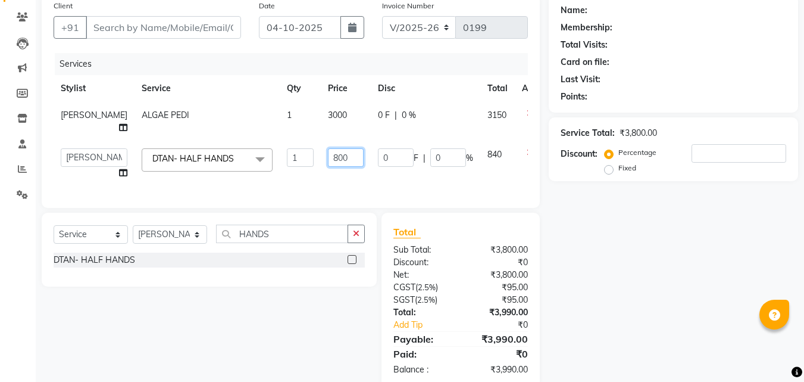
drag, startPoint x: 324, startPoint y: 157, endPoint x: 331, endPoint y: 157, distance: 6.5
click at [328, 158] on input "800" at bounding box center [346, 157] width 36 height 18
type input "8"
type input "1000"
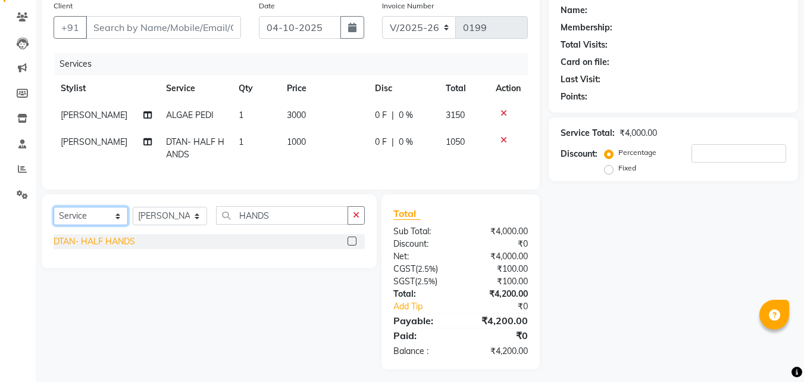
click at [115, 245] on div "Select Service Product Membership Package Voucher Prepaid Gift Card Select Styl…" at bounding box center [209, 231] width 335 height 74
select select "product"
click at [54, 216] on select "Select Service Product Membership Package Voucher Prepaid Gift Card" at bounding box center [91, 216] width 74 height 18
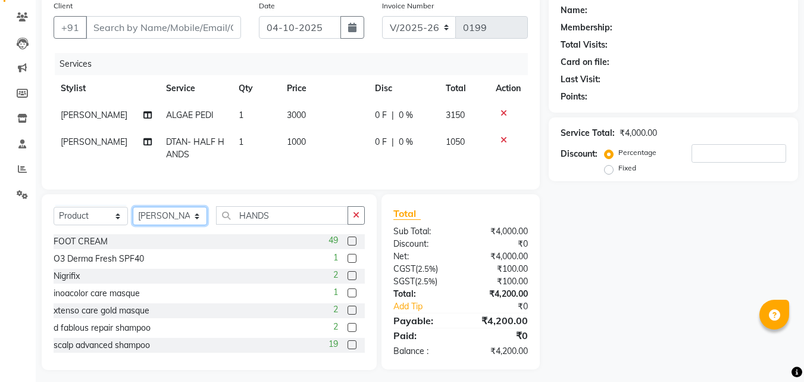
click at [196, 225] on select "Select Stylist [PERSON_NAME] Manager [PERSON_NAME] [PERSON_NAME] NO STYLIST [PE…" at bounding box center [170, 216] width 74 height 18
select select "90160"
click at [133, 216] on select "Select Stylist [PERSON_NAME] Manager [PERSON_NAME] [PERSON_NAME] NO STYLIST [PE…" at bounding box center [170, 216] width 74 height 18
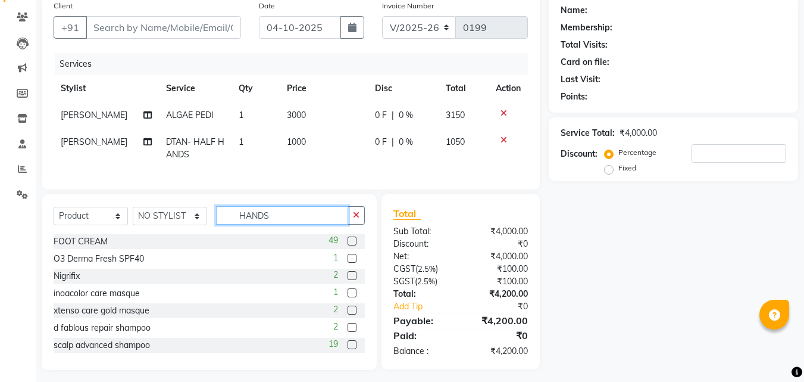
click at [270, 222] on input "HANDS" at bounding box center [282, 215] width 132 height 18
type input "H"
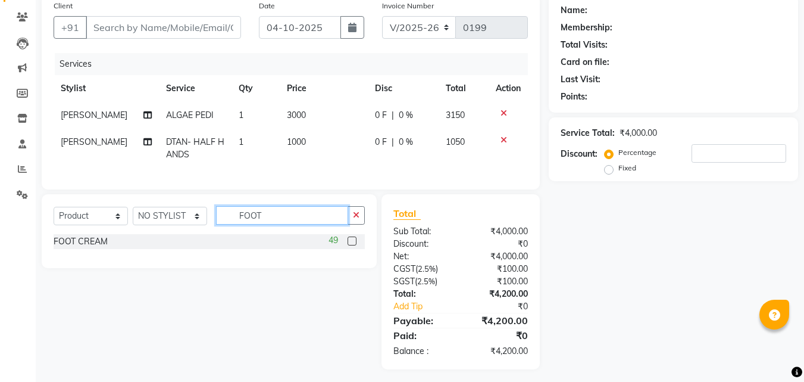
type input "FOOT"
click at [355, 245] on label at bounding box center [352, 240] width 9 height 9
click at [355, 245] on input "checkbox" at bounding box center [352, 242] width 8 height 8
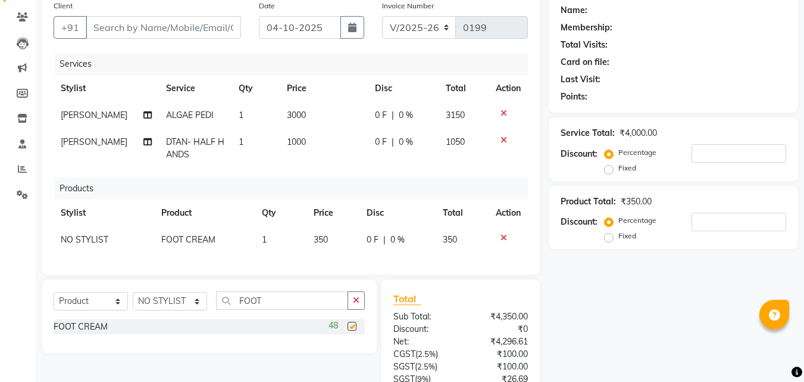
checkbox input "false"
click at [201, 310] on select "Select Stylist [PERSON_NAME] Manager [PERSON_NAME] [PERSON_NAME] NO STYLIST [PE…" at bounding box center [170, 301] width 74 height 18
click at [133, 301] on select "Select Stylist [PERSON_NAME] Manager [PERSON_NAME] [PERSON_NAME] NO STYLIST [PE…" at bounding box center [170, 301] width 74 height 18
click at [274, 306] on input "FOOT" at bounding box center [282, 300] width 132 height 18
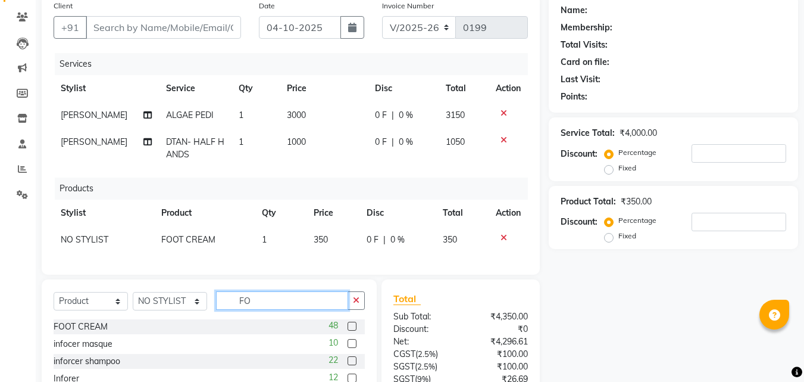
type input "F"
type input "ILUVIA"
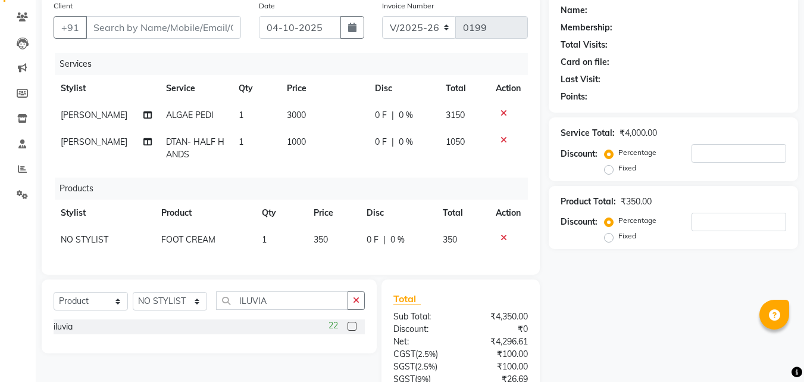
click at [355, 330] on label at bounding box center [352, 325] width 9 height 9
click at [355, 330] on input "checkbox" at bounding box center [352, 327] width 8 height 8
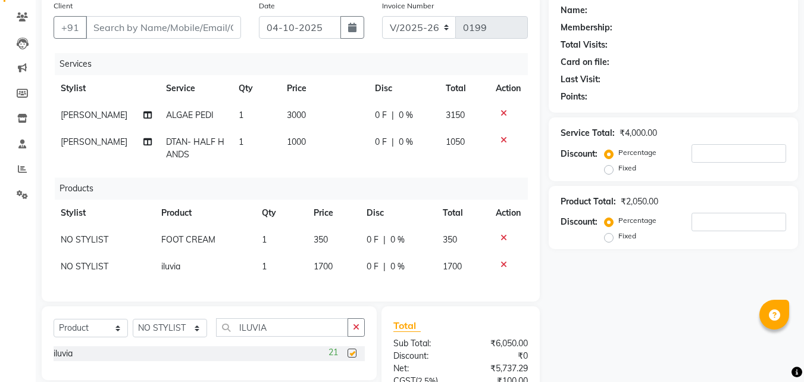
checkbox input "false"
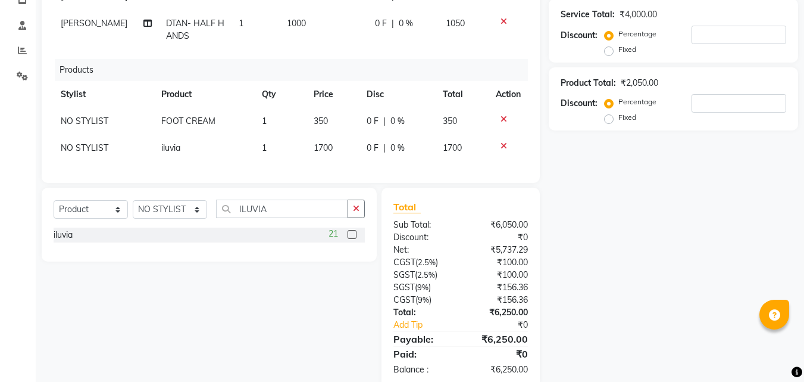
scroll to position [214, 0]
click at [339, 142] on td "1700" at bounding box center [333, 147] width 53 height 27
select select "90160"
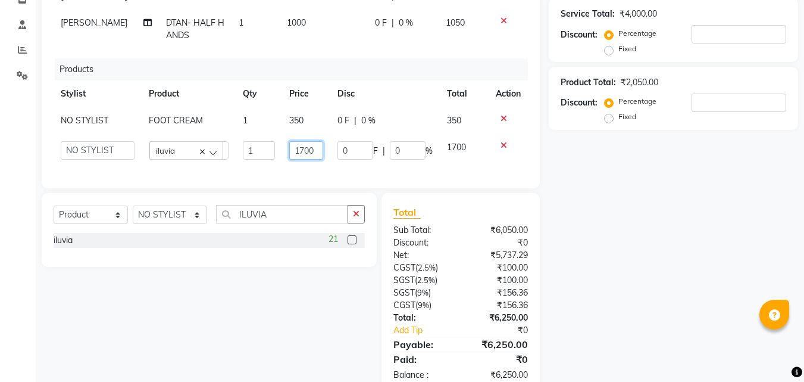
click at [319, 151] on input "1700" at bounding box center [306, 150] width 35 height 18
type input "1770"
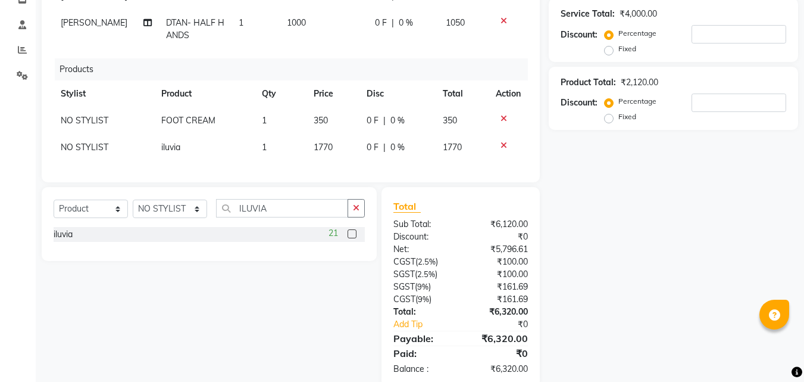
click at [304, 118] on tr "NO STYLIST FOOT CREAM 1 350 0 F | 0 % 350" at bounding box center [291, 120] width 474 height 27
click at [335, 116] on td "350" at bounding box center [333, 120] width 53 height 27
select select "90160"
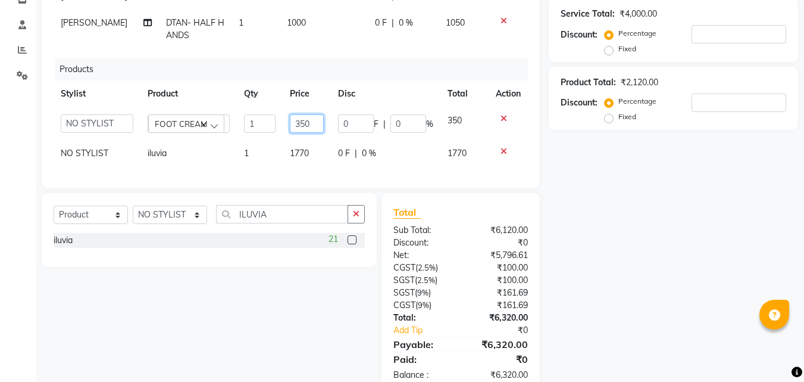
click at [313, 116] on input "350" at bounding box center [307, 123] width 34 height 18
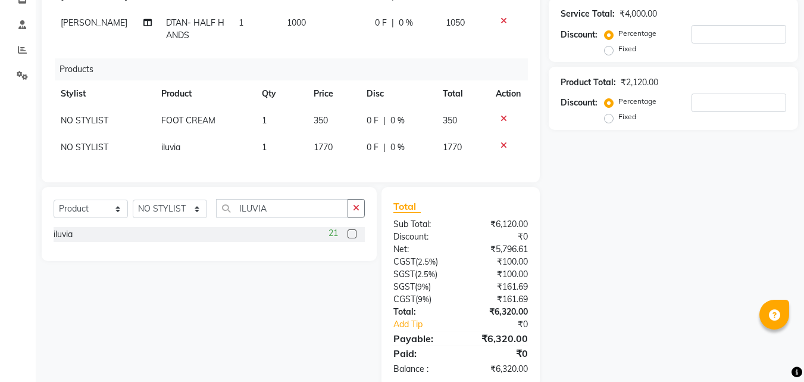
click at [308, 151] on td "1770" at bounding box center [333, 147] width 53 height 27
select select "90160"
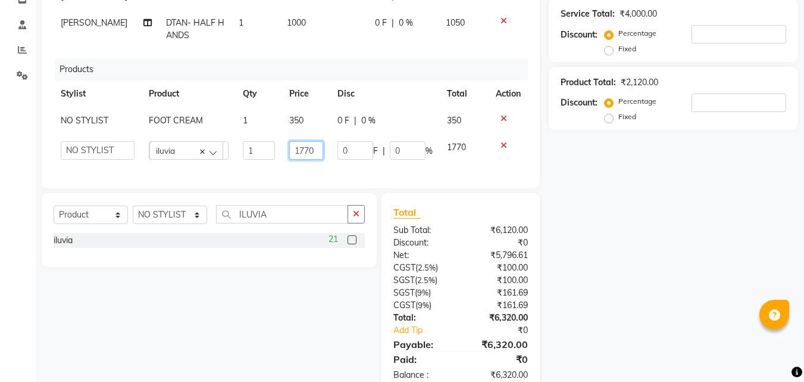
click at [314, 152] on input "1770" at bounding box center [306, 150] width 35 height 18
type input "1700"
click at [305, 108] on td "350" at bounding box center [306, 120] width 49 height 27
select select "90160"
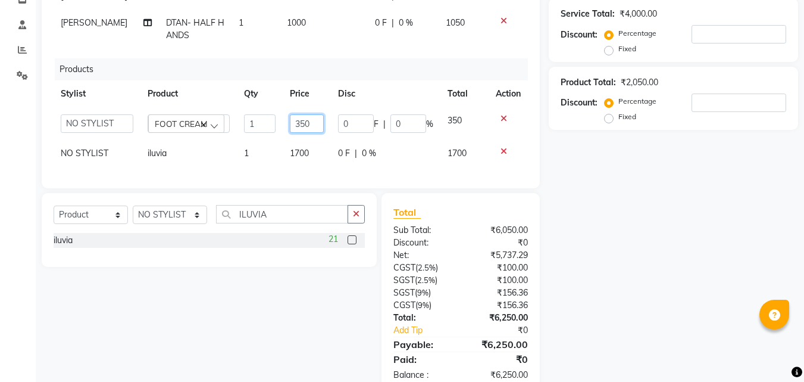
click at [314, 122] on input "350" at bounding box center [307, 123] width 34 height 18
type input "3"
type input "325"
click at [623, 268] on div "Name: Membership: Total Visits: Card on file: Last Visit: Points: Service Total…" at bounding box center [678, 134] width 258 height 517
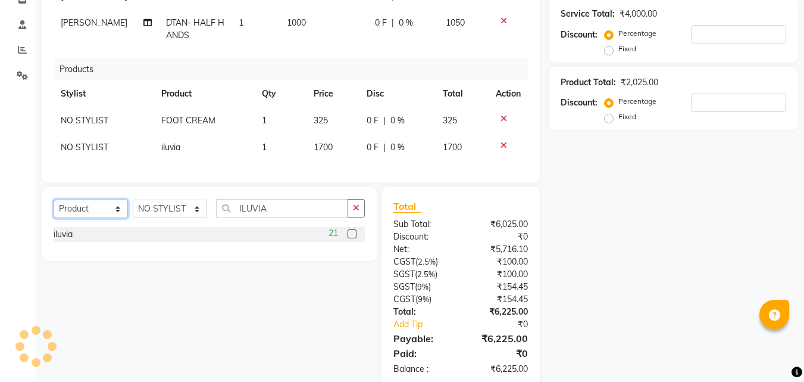
click at [118, 211] on select "Select Service Product Membership Package Voucher Prepaid Gift Card" at bounding box center [91, 208] width 74 height 18
select select "service"
click at [54, 208] on select "Select Service Product Membership Package Voucher Prepaid Gift Card" at bounding box center [91, 208] width 74 height 18
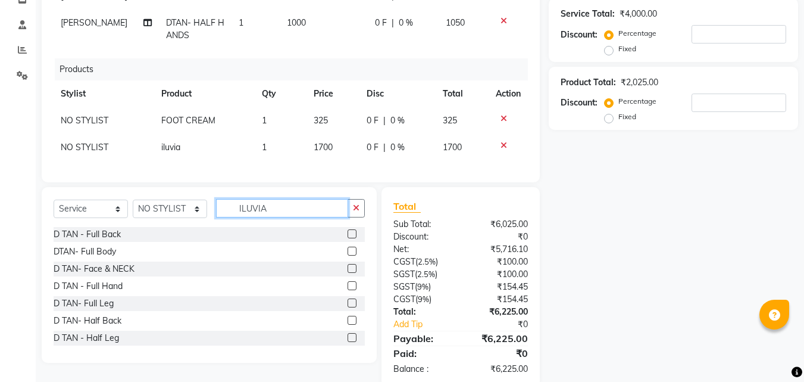
click at [268, 216] on input "ILUVIA" at bounding box center [282, 208] width 132 height 18
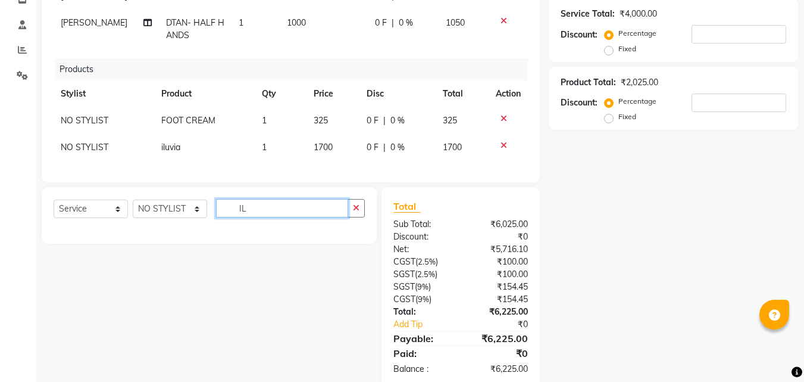
type input "I"
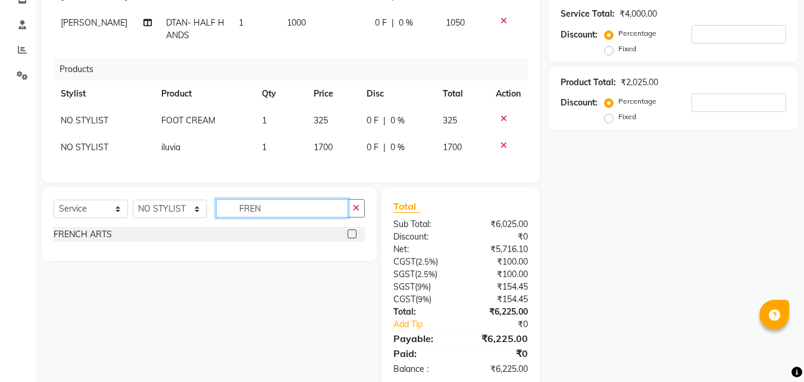
type input "FREN"
click at [351, 238] on label at bounding box center [352, 233] width 9 height 9
click at [351, 238] on input "checkbox" at bounding box center [352, 234] width 8 height 8
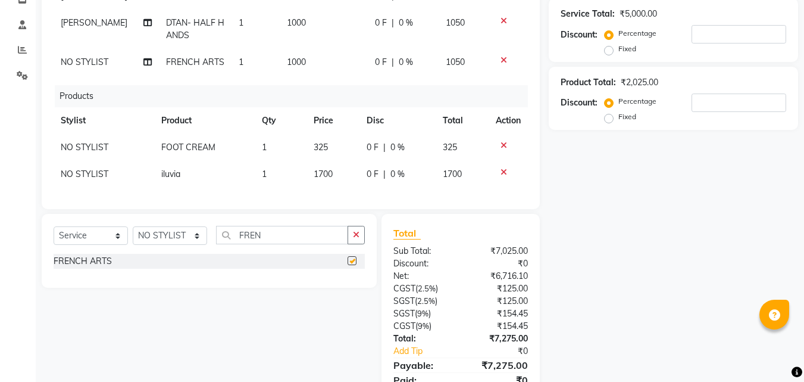
checkbox input "false"
click at [194, 242] on select "Select Stylist [PERSON_NAME] Manager [PERSON_NAME] [PERSON_NAME] NO STYLIST [PE…" at bounding box center [170, 235] width 74 height 18
select select "90112"
click at [133, 235] on select "Select Stylist [PERSON_NAME] Manager [PERSON_NAME] [PERSON_NAME] NO STYLIST [PE…" at bounding box center [170, 235] width 74 height 18
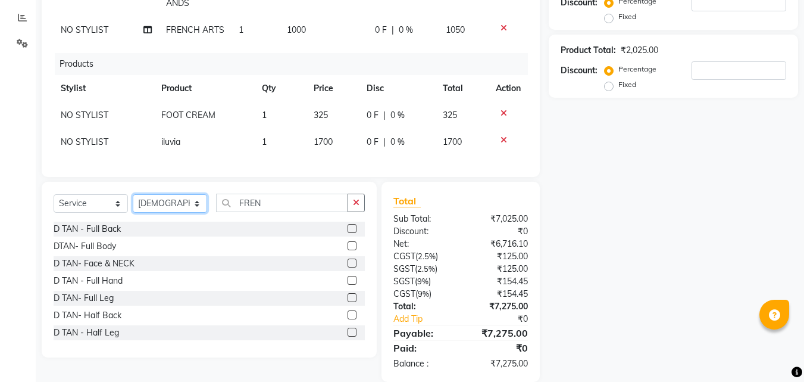
scroll to position [273, 0]
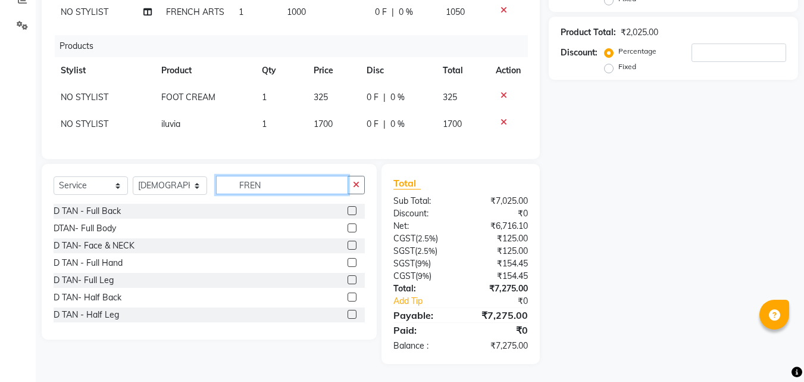
click at [264, 180] on input "FREN" at bounding box center [282, 185] width 132 height 18
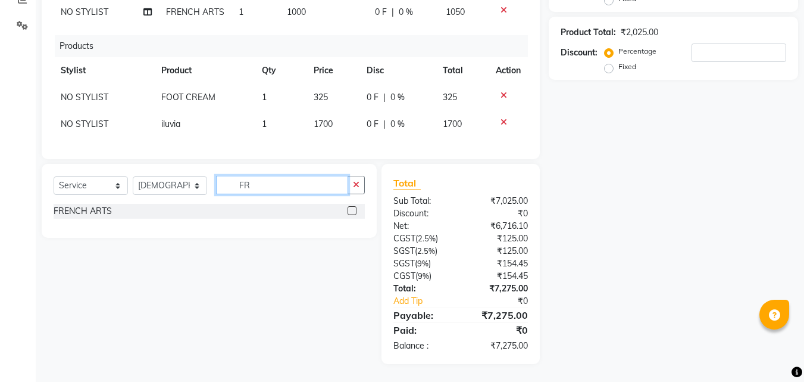
type input "F"
type input "FREN"
click at [349, 210] on label at bounding box center [352, 210] width 9 height 9
click at [349, 210] on input "checkbox" at bounding box center [352, 211] width 8 height 8
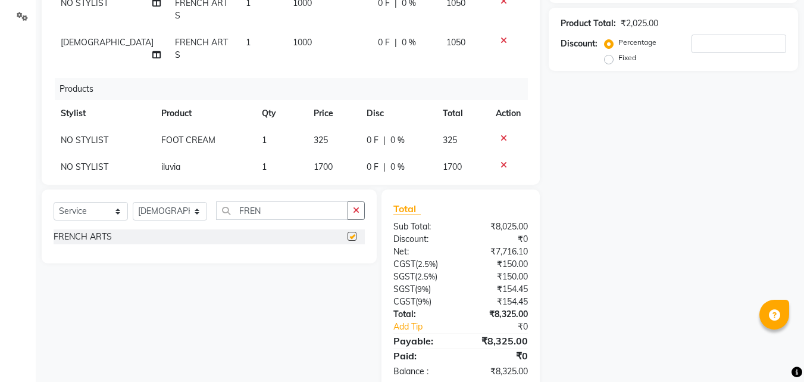
checkbox input "false"
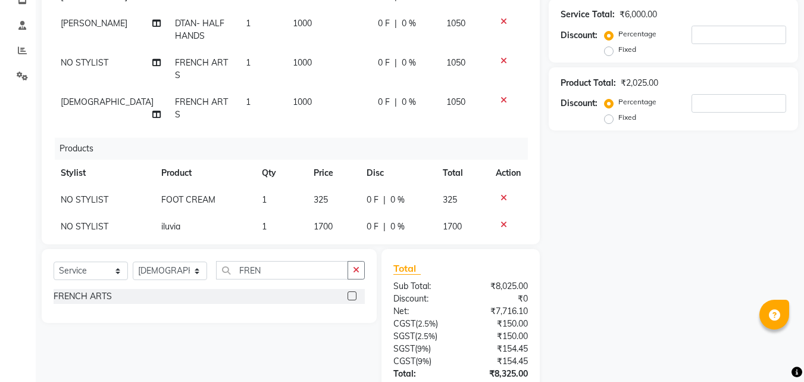
scroll to position [154, 0]
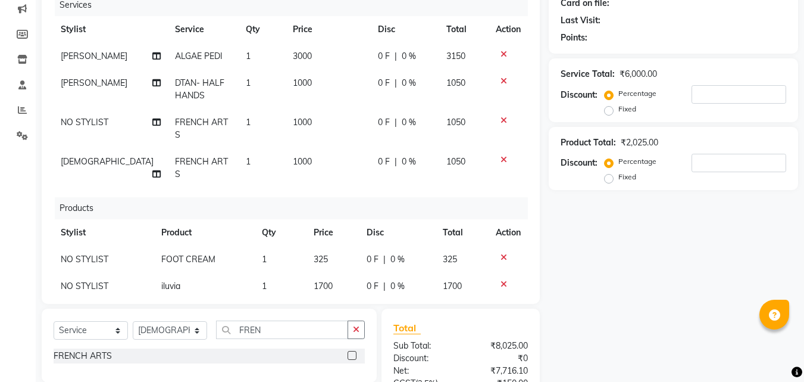
click at [296, 121] on td "1000" at bounding box center [328, 128] width 85 height 39
select select "90160"
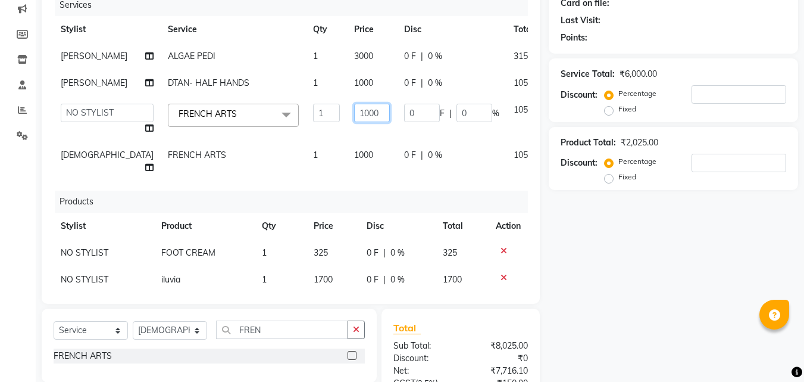
click at [354, 122] on input "1000" at bounding box center [372, 113] width 36 height 18
type input "1"
type input "2000"
click at [320, 175] on div "Services Stylist Service Qty Price Disc Total Action NAZIYA ALGAE PEDI 1 3000 0…" at bounding box center [291, 143] width 474 height 298
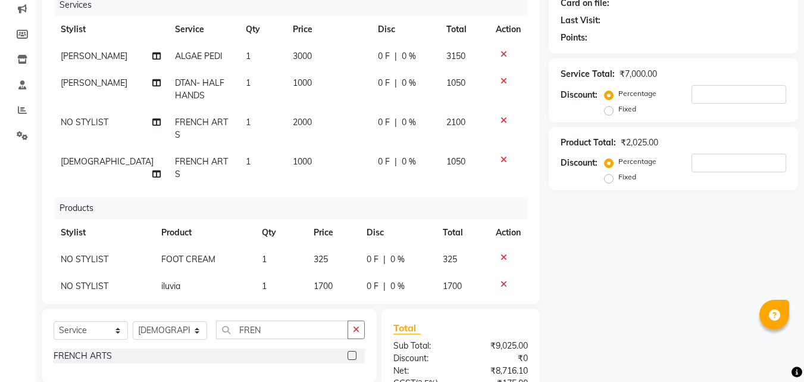
click at [301, 151] on td "1000" at bounding box center [328, 167] width 85 height 39
select select "90112"
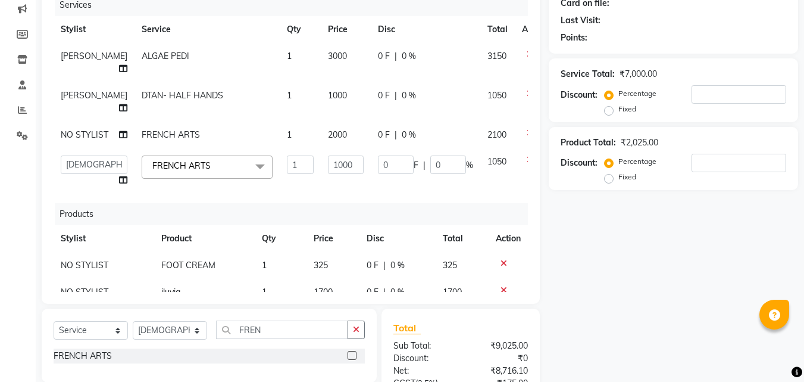
click at [321, 129] on td "2000" at bounding box center [346, 134] width 50 height 27
select select "90160"
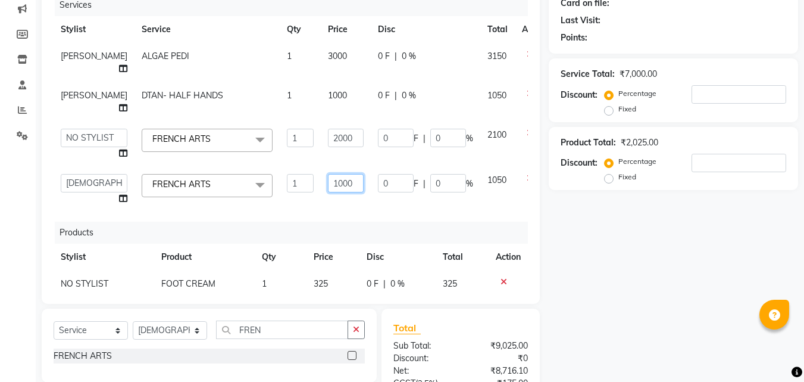
click at [328, 185] on input "1000" at bounding box center [346, 183] width 36 height 18
type input "1"
type input "2000"
click at [77, 129] on select "IMRAN MANEA Manager NAGAMANI NAJMI NAZIYA NO STYLIST SNEHA SUBHAN SUNIL VINAYA" at bounding box center [94, 138] width 67 height 18
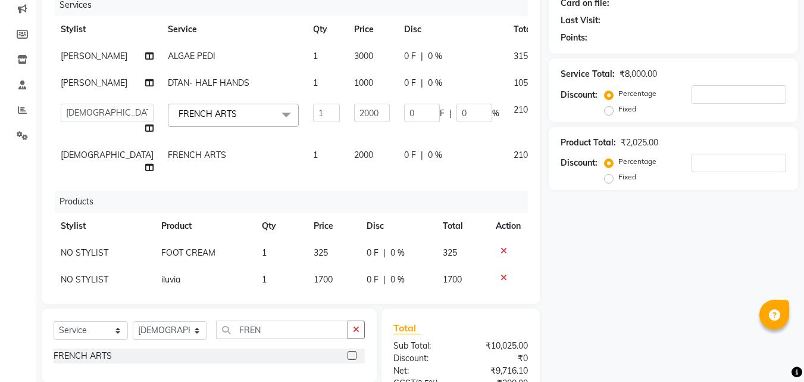
select select "90112"
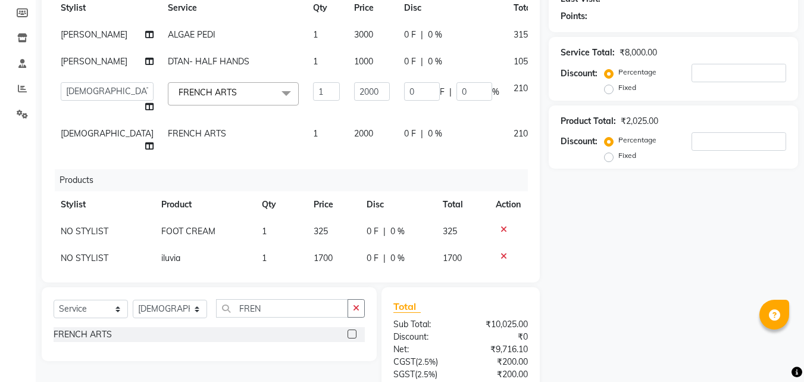
scroll to position [179, 0]
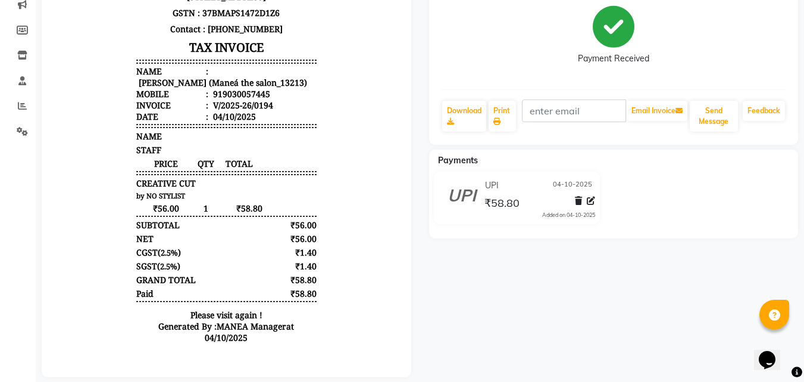
scroll to position [179, 0]
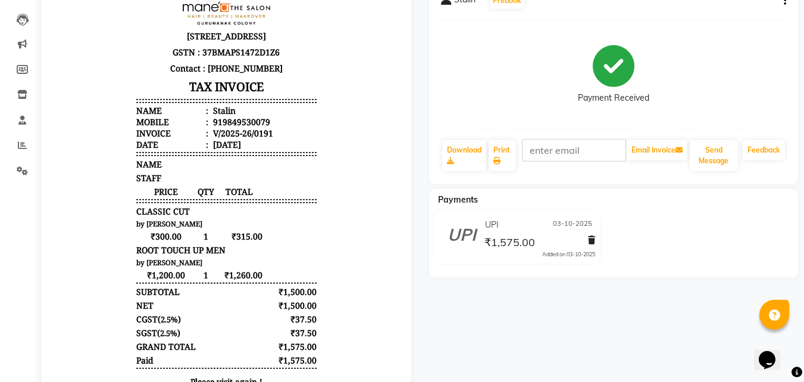
scroll to position [119, 0]
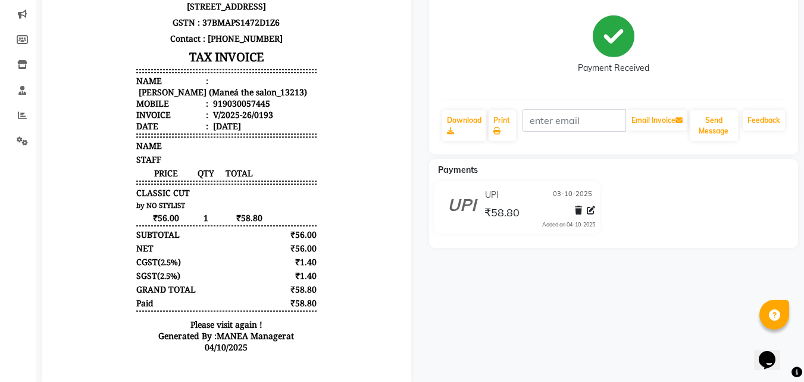
scroll to position [179, 0]
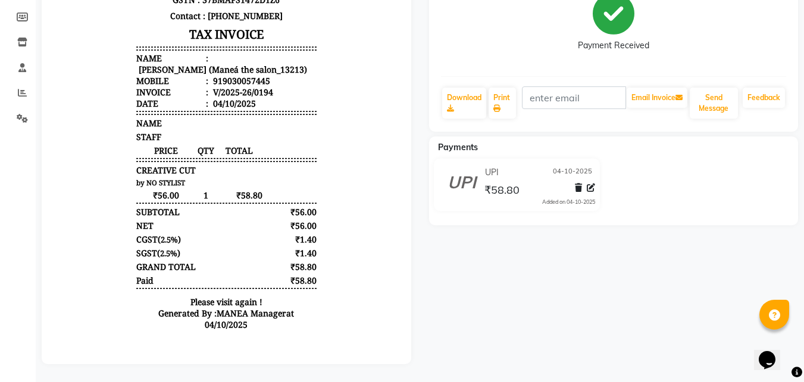
scroll to position [179, 0]
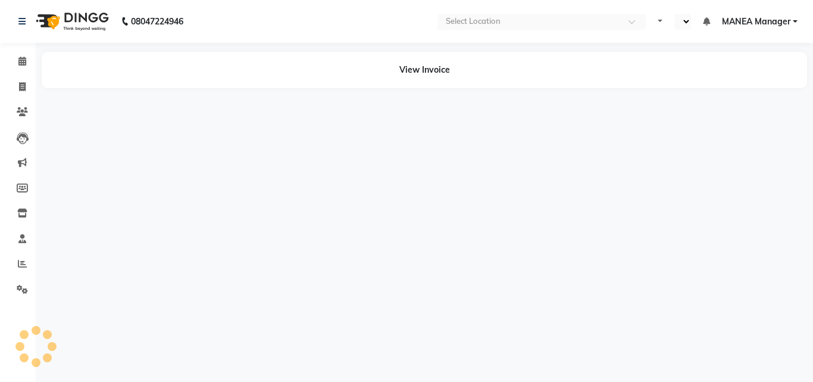
select select "en"
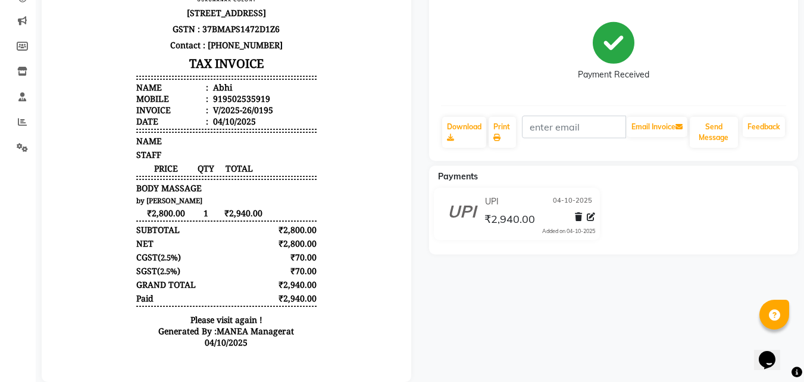
scroll to position [151, 0]
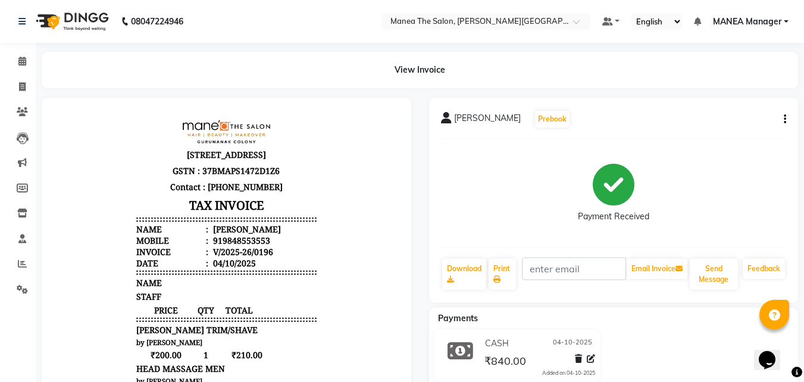
click at [787, 116] on div "[PERSON_NAME] Prebook Payment Received Download Print Email Invoice Send Messag…" at bounding box center [614, 200] width 370 height 205
click at [782, 117] on button "button" at bounding box center [782, 119] width 7 height 13
click at [711, 138] on div "Edit Invoice" at bounding box center [726, 134] width 82 height 15
select select "service"
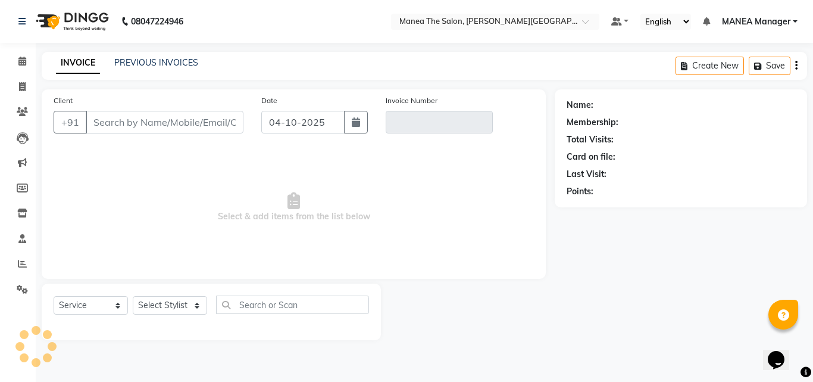
type input "9848553553"
type input "V/2025-26/0196"
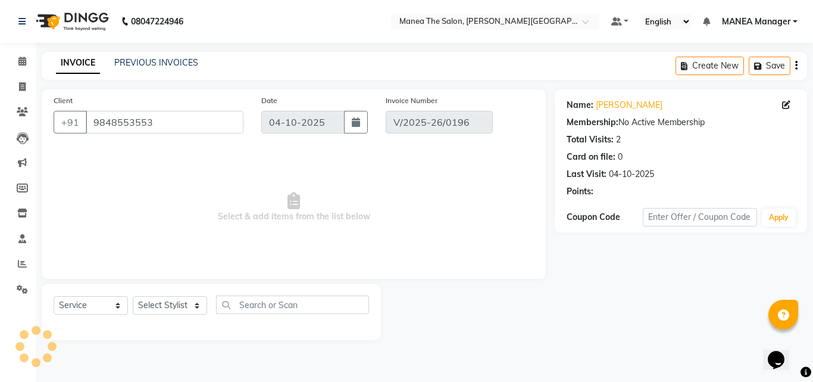
select select "select"
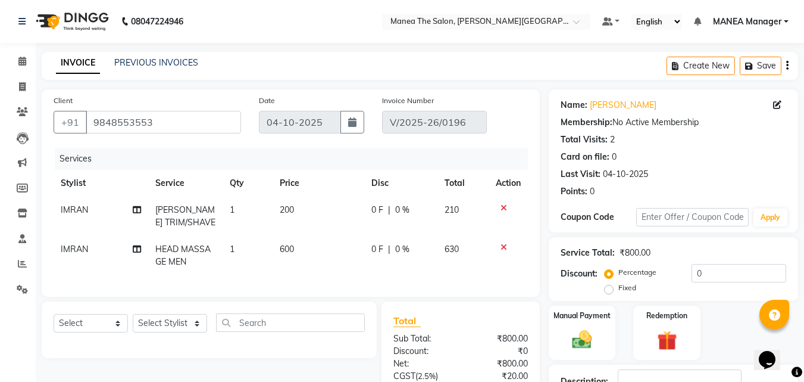
click at [786, 65] on icon "button" at bounding box center [787, 65] width 2 height 1
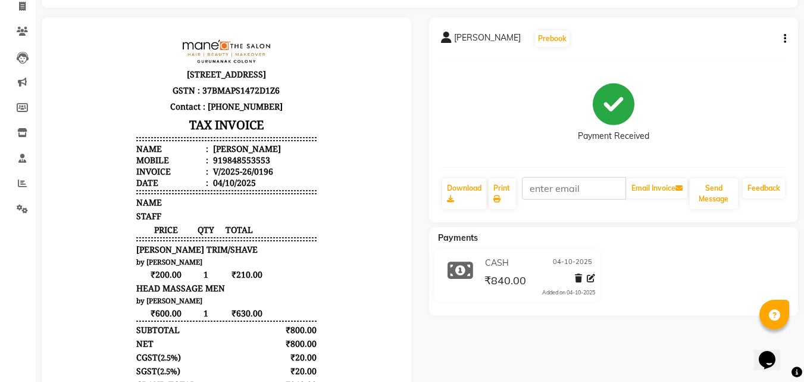
scroll to position [60, 0]
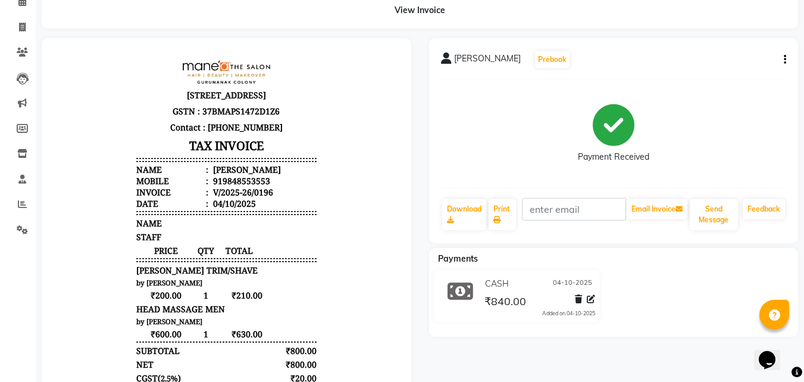
click at [782, 56] on button "button" at bounding box center [782, 60] width 7 height 13
click at [728, 61] on div "Edit Item Staff" at bounding box center [726, 59] width 82 height 15
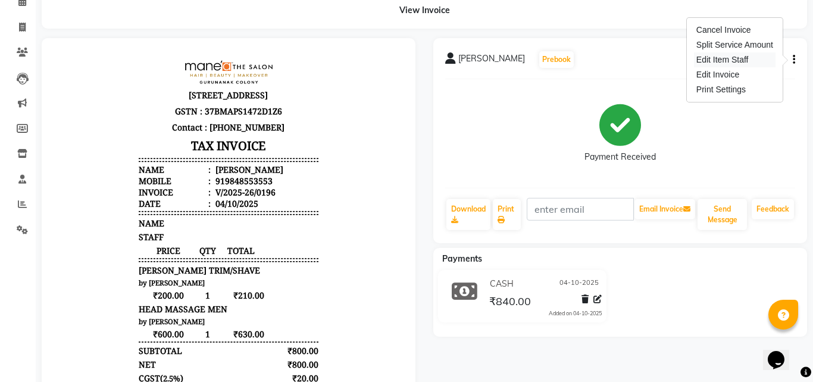
select select "90108"
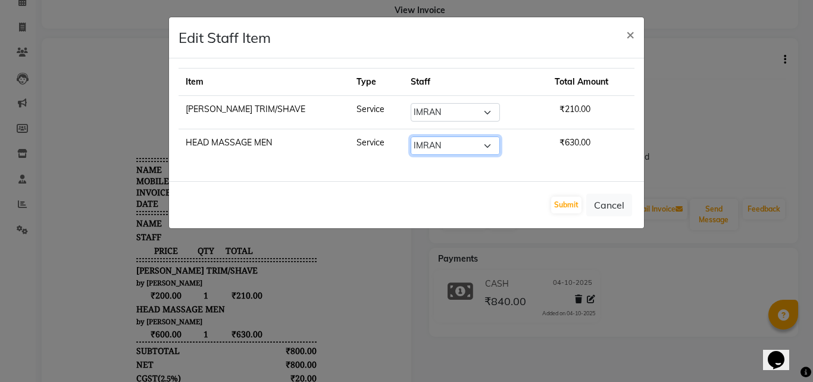
click at [474, 144] on select "Select IMRAN MANEA Manager NAGAMANI NAJMI NAZIYA NO STYLIST SNEHA SUBHAN SUNIL …" at bounding box center [455, 145] width 89 height 18
select select "90109"
click at [411, 136] on select "Select IMRAN MANEA Manager NAGAMANI NAJMI NAZIYA NO STYLIST SNEHA SUBHAN SUNIL …" at bounding box center [455, 145] width 89 height 18
click at [565, 205] on button "Submit" at bounding box center [566, 204] width 30 height 17
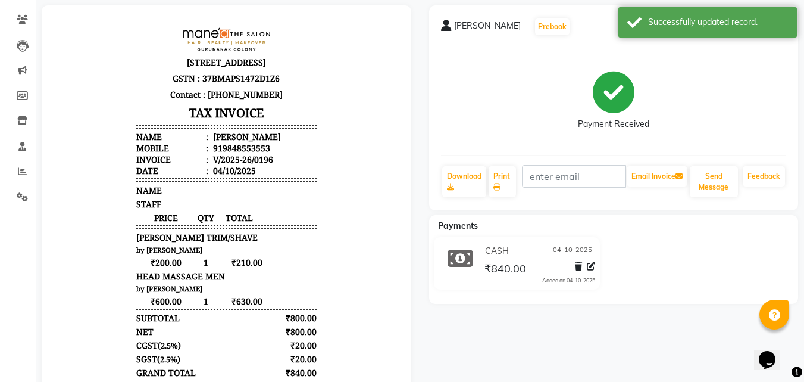
scroll to position [179, 0]
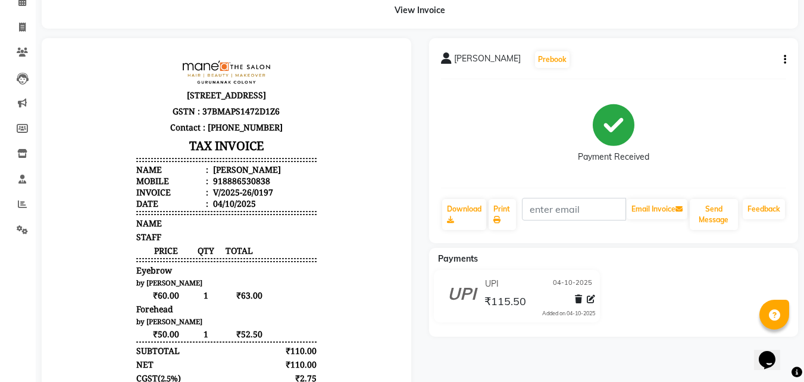
scroll to position [179, 0]
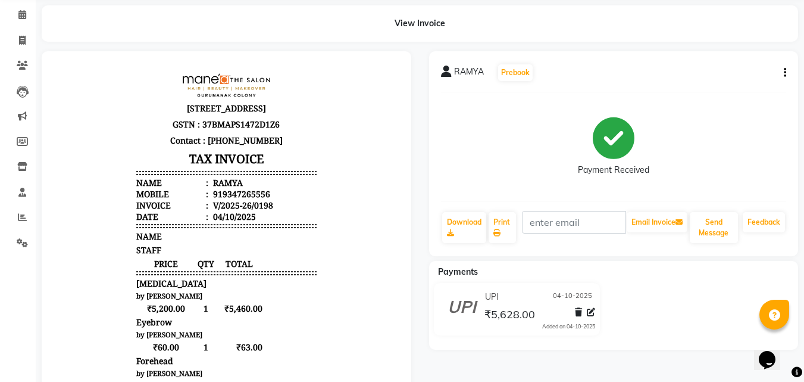
scroll to position [119, 0]
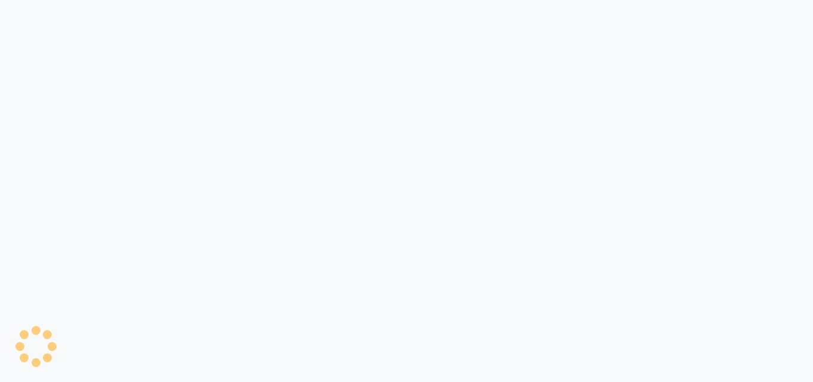
select select "8903"
select select "service"
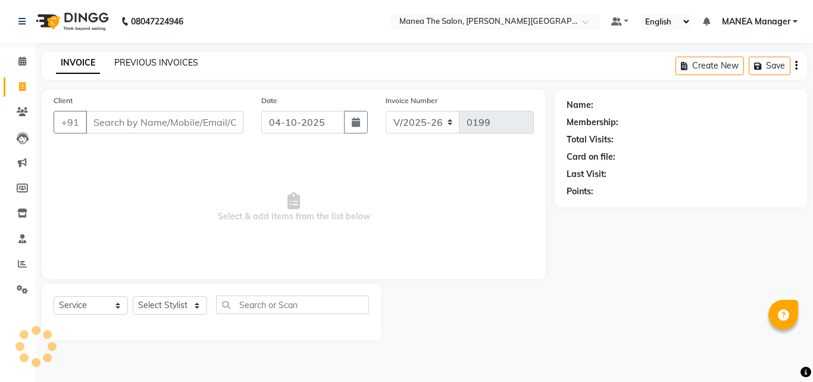
click at [158, 60] on link "PREVIOUS INVOICES" at bounding box center [156, 62] width 84 height 11
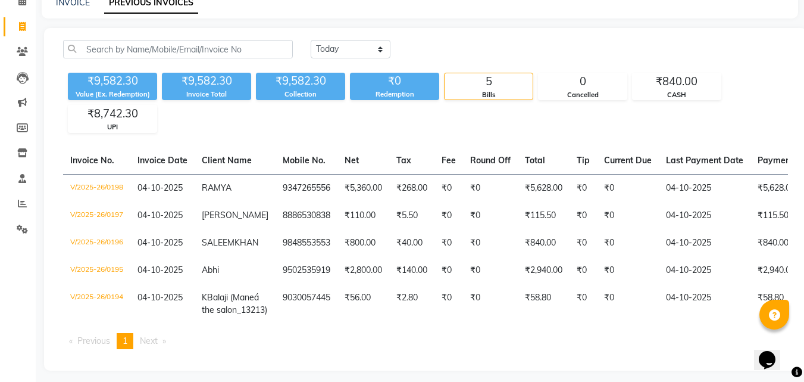
scroll to position [40, 0]
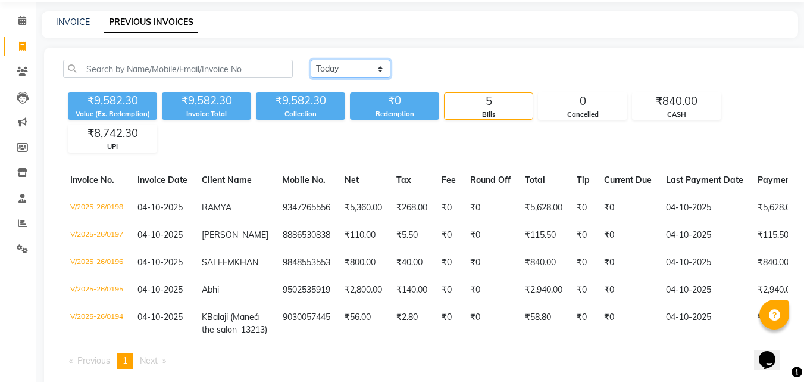
click at [378, 68] on select "[DATE] [DATE] Custom Range" at bounding box center [351, 69] width 80 height 18
click at [311, 60] on select "[DATE] [DATE] Custom Range" at bounding box center [351, 69] width 80 height 18
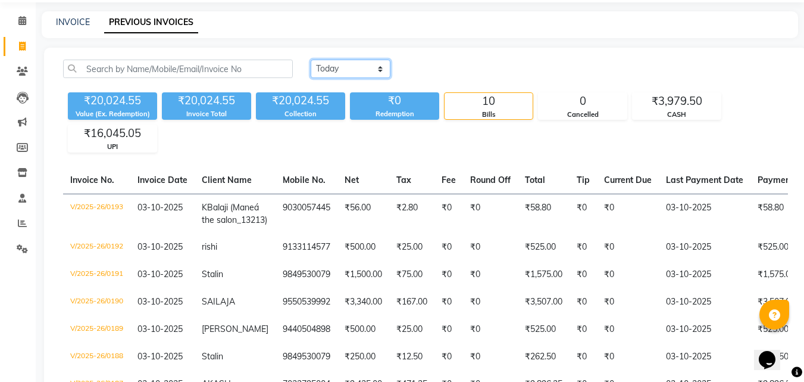
click at [379, 69] on select "[DATE] [DATE] Custom Range" at bounding box center [351, 69] width 80 height 18
click at [379, 68] on select "[DATE] [DATE] Custom Range" at bounding box center [351, 69] width 80 height 18
select select "today"
click at [311, 60] on select "[DATE] [DATE] Custom Range" at bounding box center [351, 69] width 80 height 18
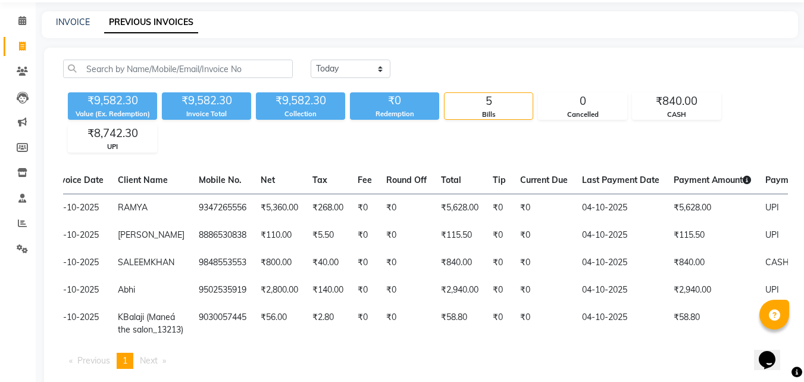
click at [707, 83] on div "[DATE] [DATE] Custom Range" at bounding box center [549, 74] width 495 height 28
click at [71, 21] on link "INVOICE" at bounding box center [73, 22] width 34 height 11
select select "service"
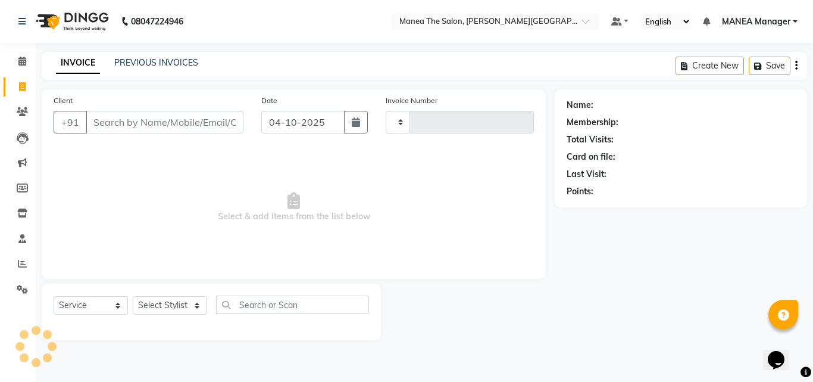
type input "0199"
select select "8903"
click at [196, 305] on select "Select Stylist" at bounding box center [170, 305] width 74 height 18
select select "90110"
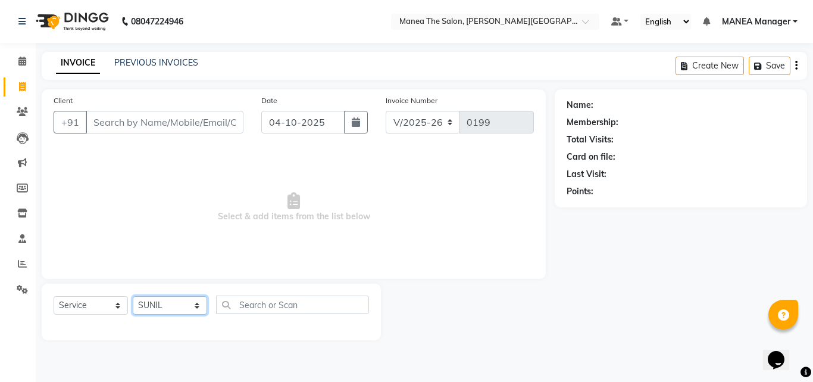
click at [133, 296] on select "Select Stylist [PERSON_NAME] Manager [PERSON_NAME] [PERSON_NAME] NO STYLIST [PE…" at bounding box center [170, 305] width 74 height 18
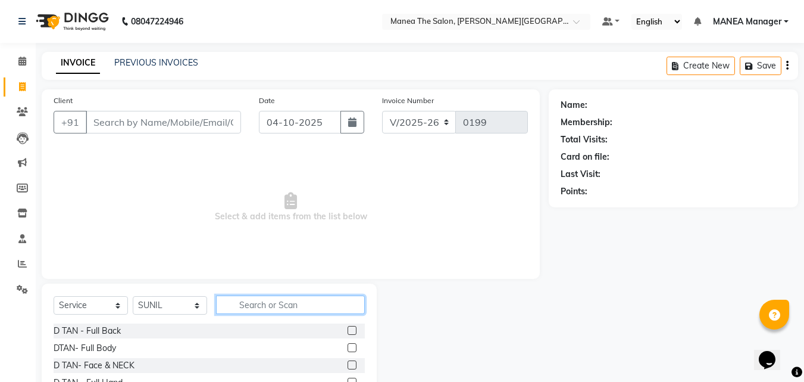
click at [272, 298] on input "text" at bounding box center [290, 304] width 149 height 18
type input "CUT"
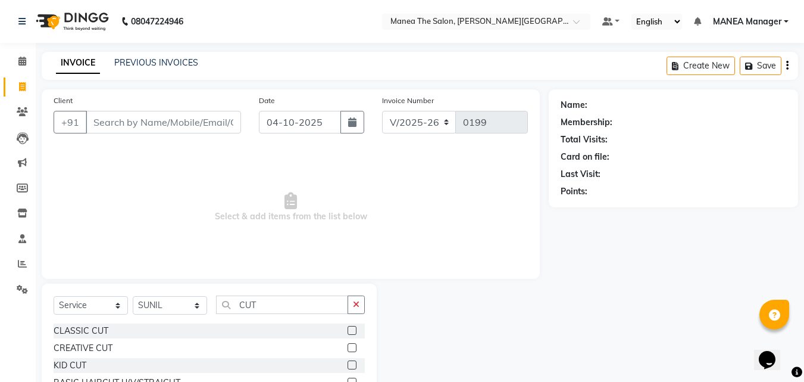
click at [353, 330] on label at bounding box center [352, 330] width 9 height 9
click at [353, 330] on input "checkbox" at bounding box center [352, 331] width 8 height 8
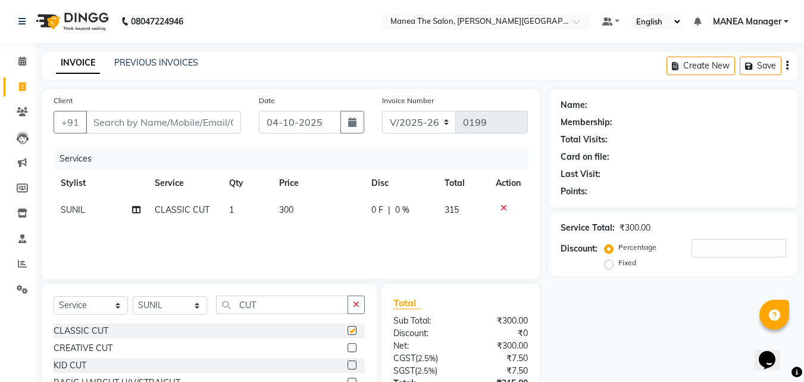
checkbox input "false"
click at [504, 207] on icon at bounding box center [504, 208] width 7 height 8
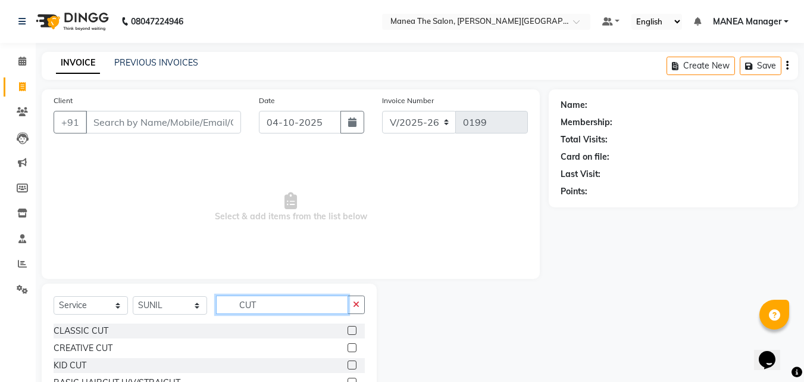
click at [256, 301] on input "CUT" at bounding box center [282, 304] width 132 height 18
type input "C"
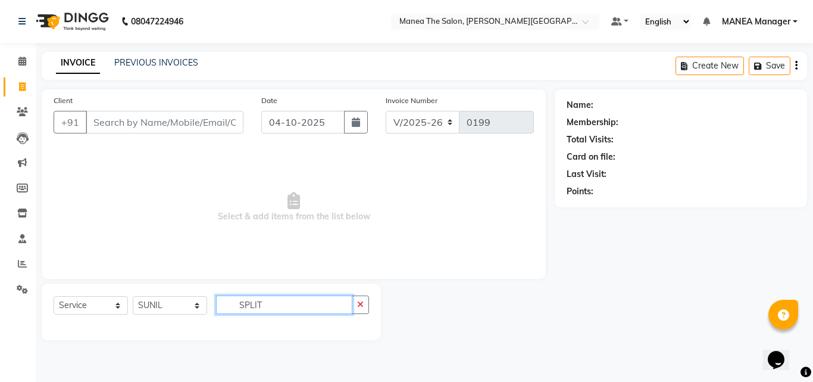
click at [264, 304] on input "SPLIT" at bounding box center [284, 304] width 136 height 18
type input "SPLITEN"
click at [358, 300] on icon "button" at bounding box center [360, 304] width 7 height 8
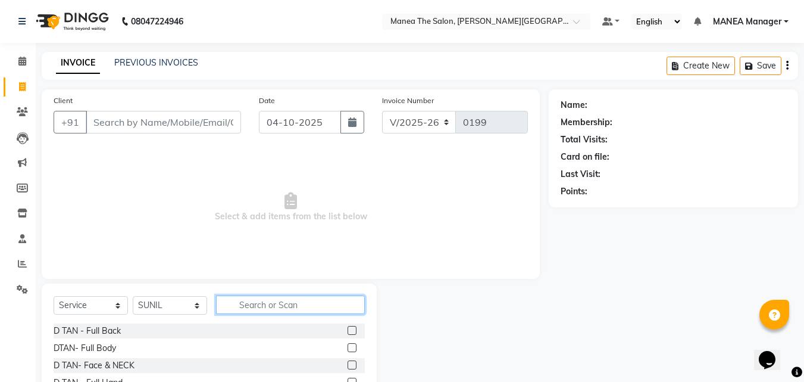
click at [261, 304] on input "text" at bounding box center [290, 304] width 149 height 18
type input "CUT"
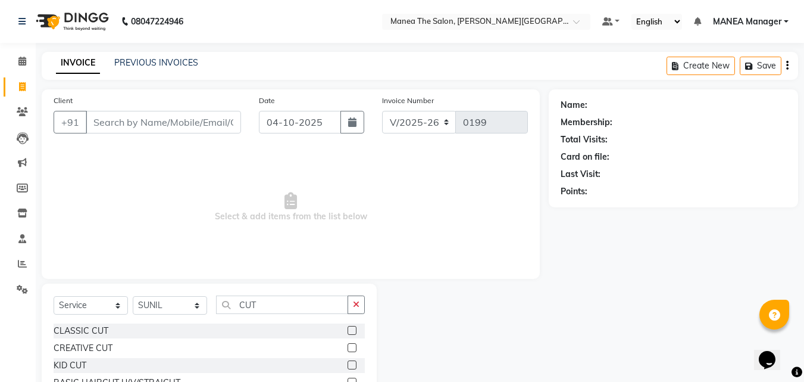
click at [350, 345] on label at bounding box center [352, 347] width 9 height 9
click at [350, 345] on input "checkbox" at bounding box center [352, 348] width 8 height 8
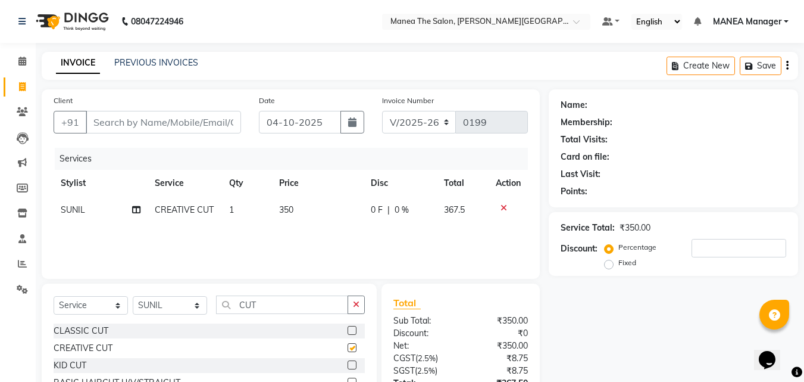
checkbox input "false"
click at [299, 211] on td "350" at bounding box center [318, 209] width 92 height 27
select select "90110"
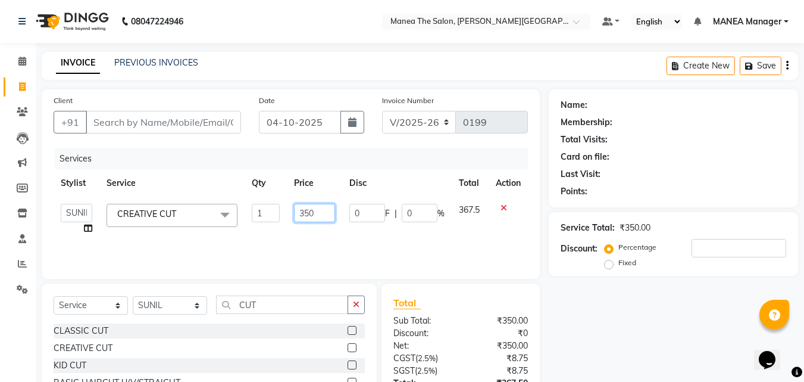
click at [314, 215] on input "350" at bounding box center [314, 213] width 41 height 18
type input "3"
type input "1000"
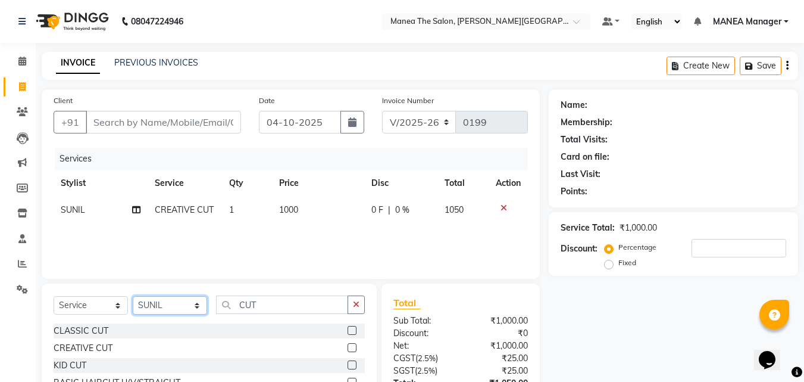
click at [193, 304] on select "Select Stylist [PERSON_NAME] Manager [PERSON_NAME] [PERSON_NAME] NO STYLIST [PE…" at bounding box center [170, 305] width 74 height 18
click at [133, 296] on select "Select Stylist [PERSON_NAME] Manager [PERSON_NAME] [PERSON_NAME] NO STYLIST [PE…" at bounding box center [170, 305] width 74 height 18
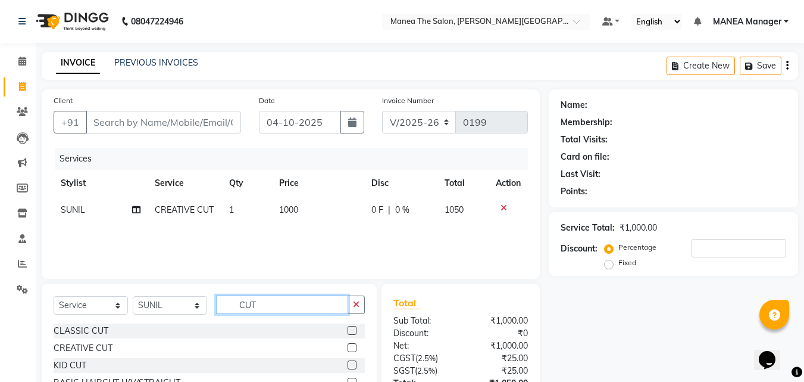
click at [264, 307] on input "CUT" at bounding box center [282, 304] width 132 height 18
type input "C"
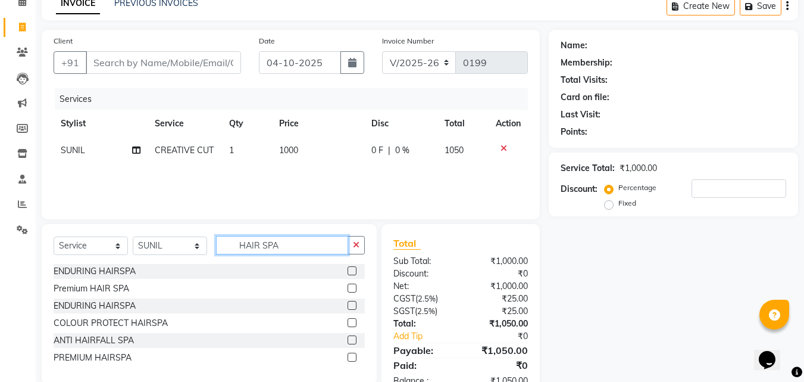
type input "HAIR SPA"
click at [347, 285] on div "Premium HAIR SPA" at bounding box center [209, 288] width 311 height 15
click at [351, 287] on label at bounding box center [352, 287] width 9 height 9
click at [351, 287] on input "checkbox" at bounding box center [352, 289] width 8 height 8
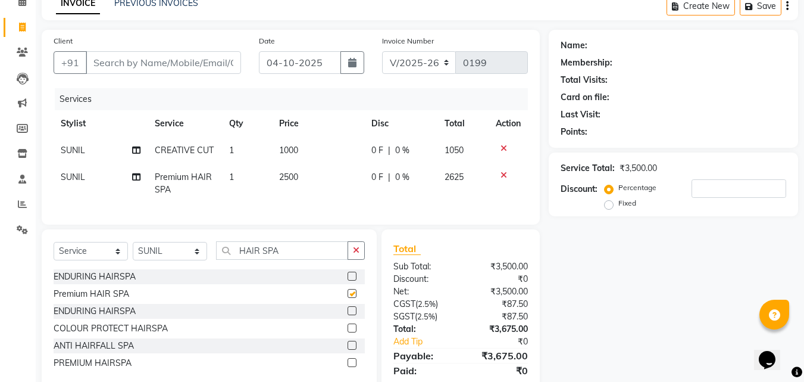
checkbox input "false"
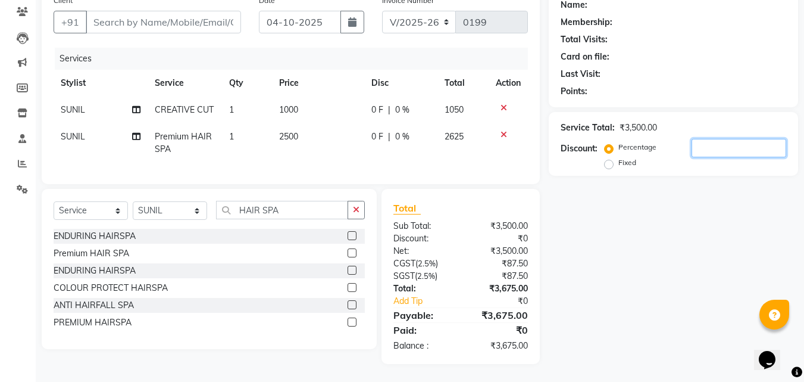
click at [692, 139] on input "number" at bounding box center [739, 148] width 95 height 18
type input "15"
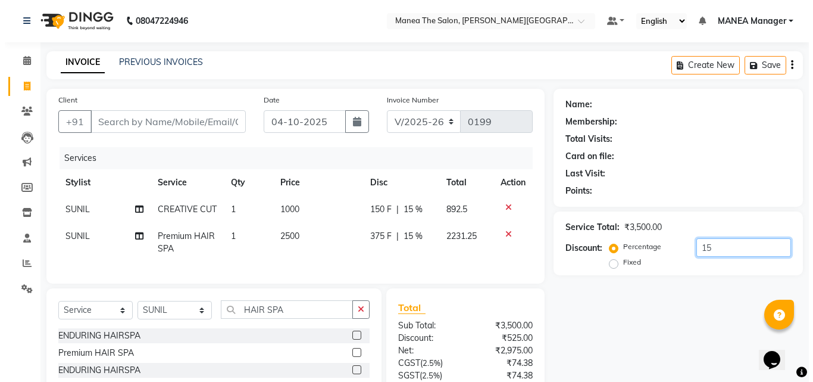
scroll to position [0, 0]
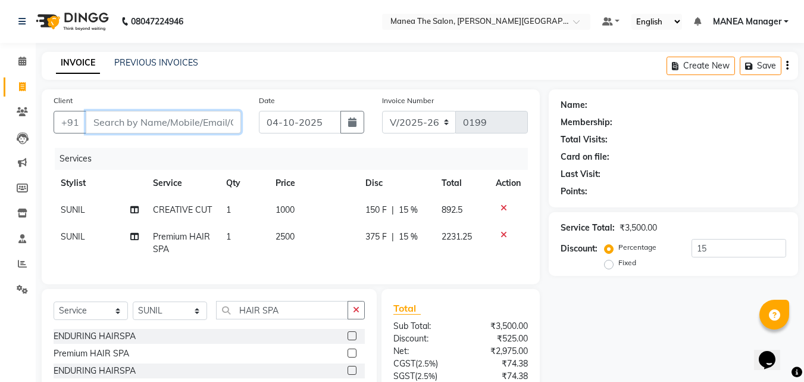
click at [136, 124] on input "Client" at bounding box center [163, 122] width 155 height 23
type input "8"
type input "0"
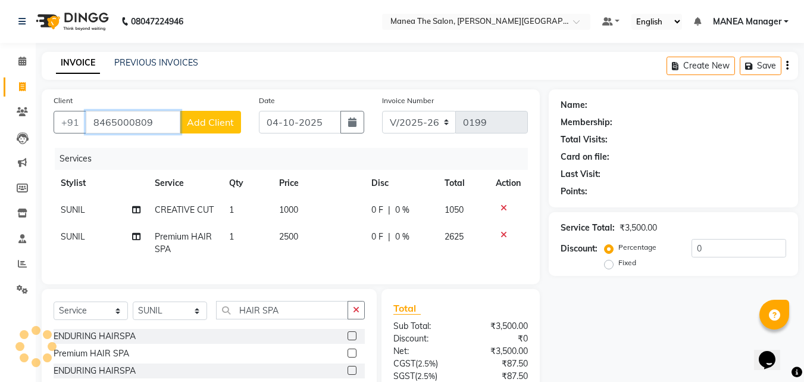
type input "8465000809"
click at [212, 125] on span "Add Client" at bounding box center [210, 122] width 47 height 12
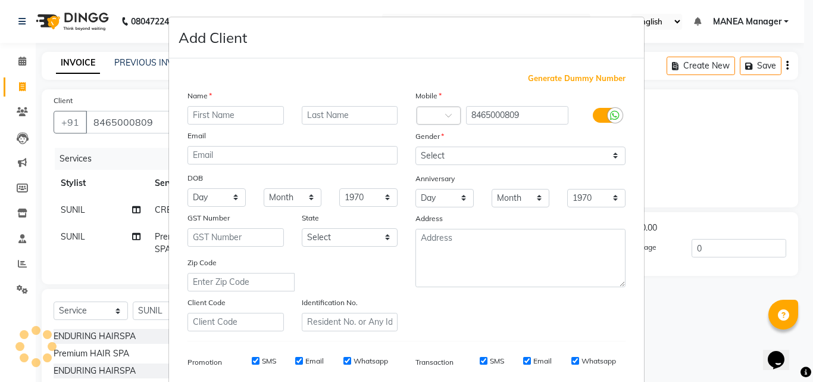
click at [214, 115] on input "text" at bounding box center [236, 115] width 96 height 18
type input "[PERSON_NAME]"
click at [457, 155] on select "Select [DEMOGRAPHIC_DATA] [DEMOGRAPHIC_DATA] Other Prefer Not To Say" at bounding box center [521, 155] width 210 height 18
select select "[DEMOGRAPHIC_DATA]"
click at [416, 146] on select "Select [DEMOGRAPHIC_DATA] [DEMOGRAPHIC_DATA] Other Prefer Not To Say" at bounding box center [521, 155] width 210 height 18
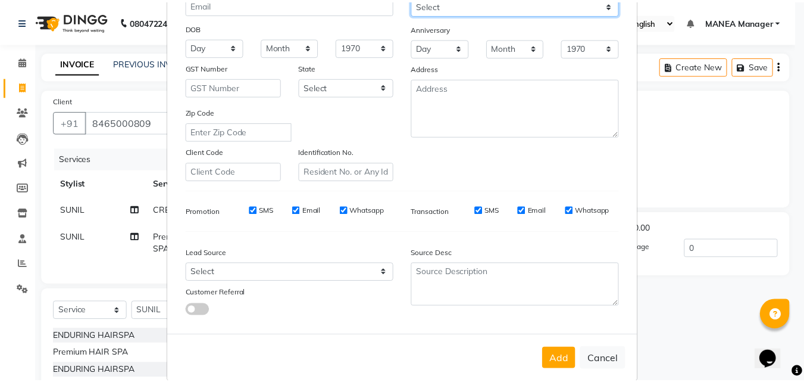
scroll to position [168, 0]
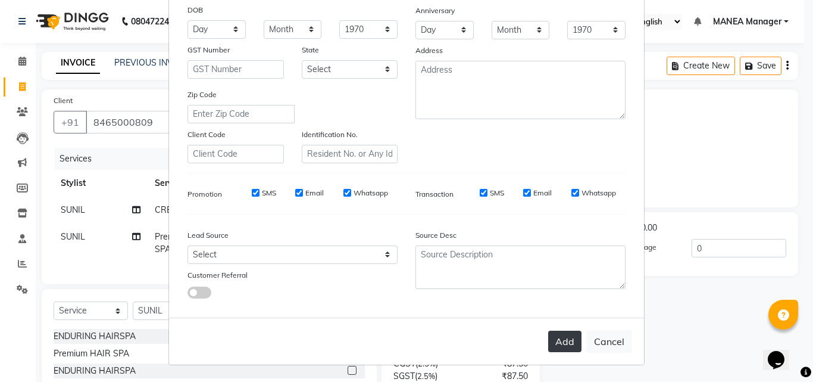
click at [565, 336] on button "Add" at bounding box center [564, 340] width 33 height 21
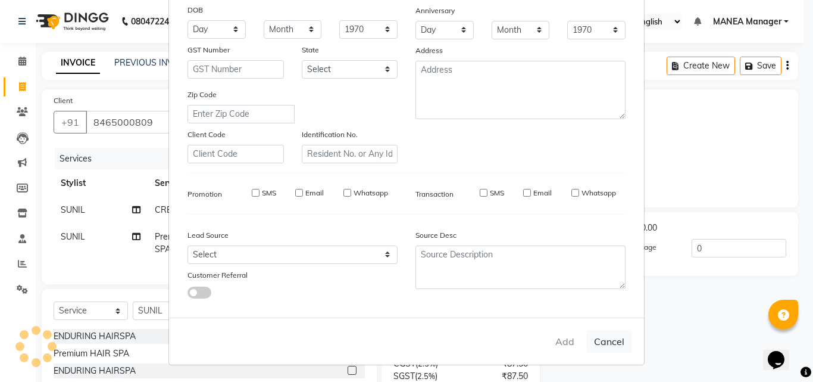
select select
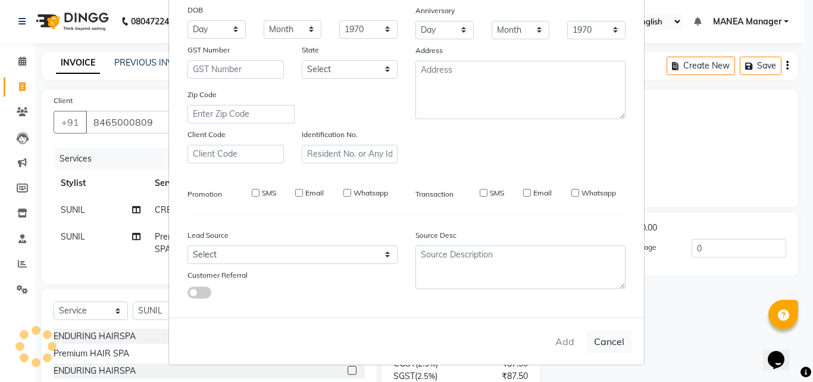
select select
checkbox input "false"
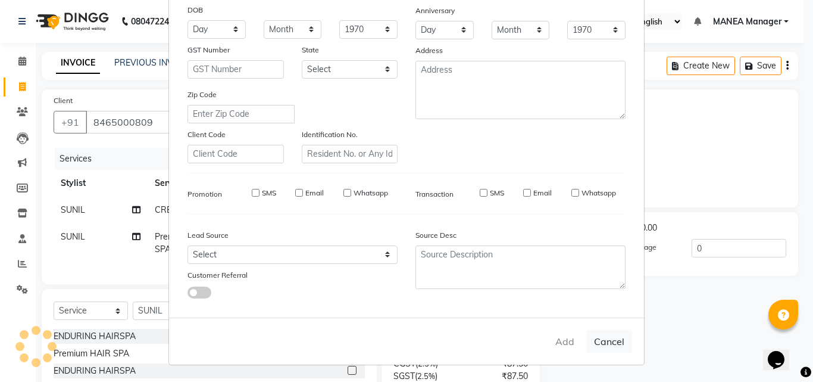
checkbox input "false"
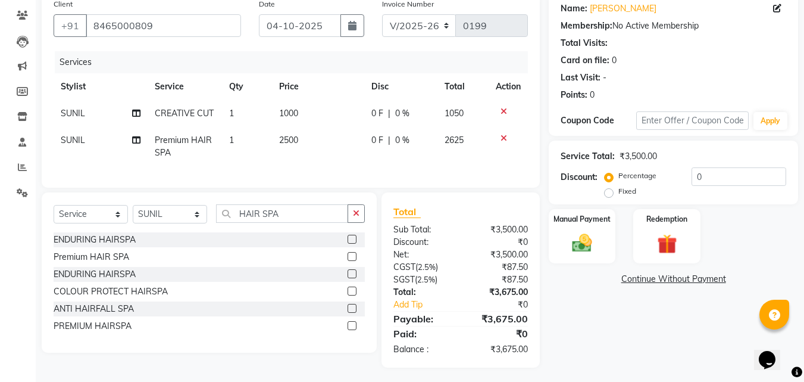
scroll to position [109, 0]
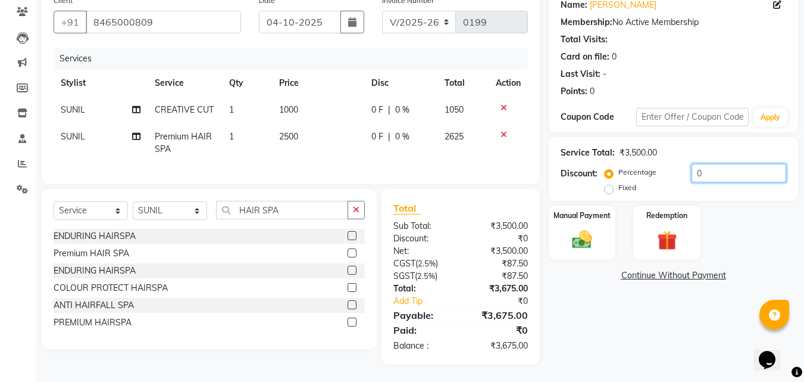
click at [709, 164] on input "0" at bounding box center [739, 173] width 95 height 18
type input "0"
type input "15"
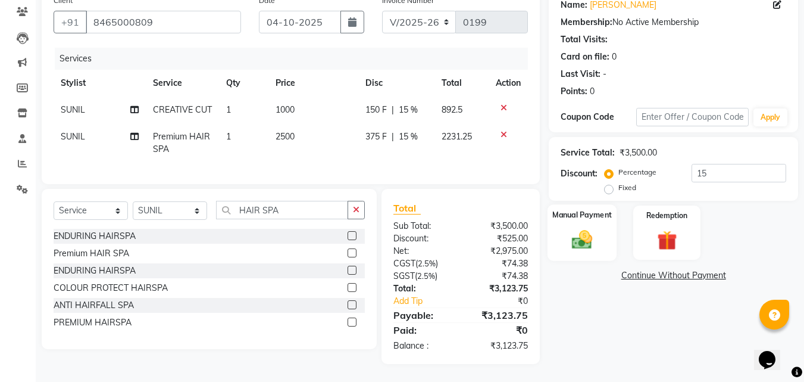
click at [585, 229] on img at bounding box center [582, 239] width 33 height 24
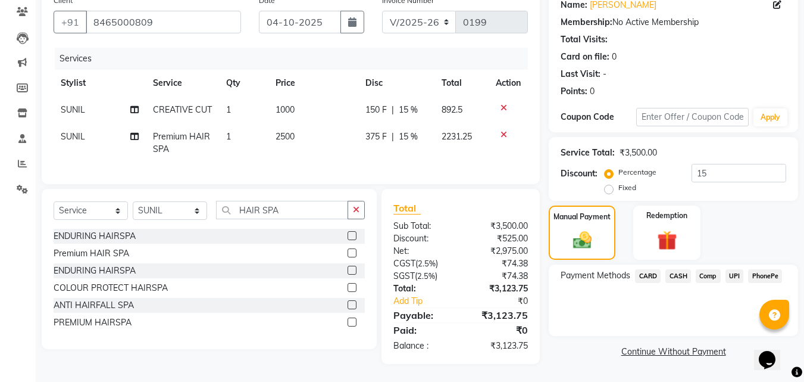
click at [649, 269] on span "CARD" at bounding box center [648, 276] width 26 height 14
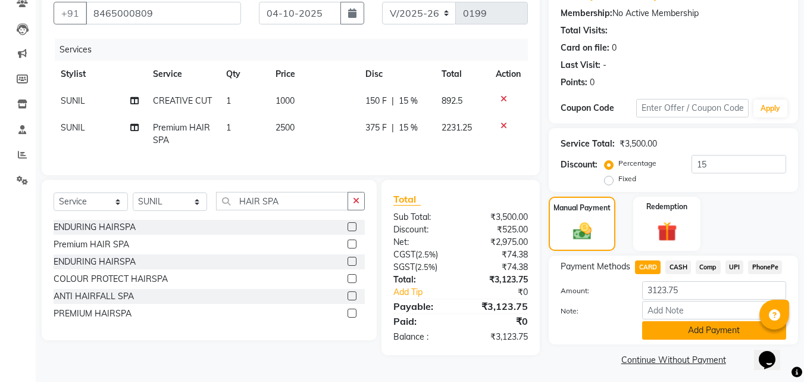
click at [720, 331] on button "Add Payment" at bounding box center [714, 330] width 144 height 18
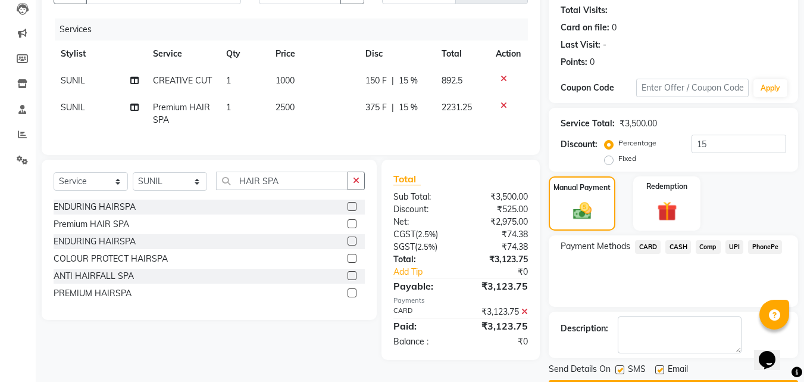
scroll to position [164, 0]
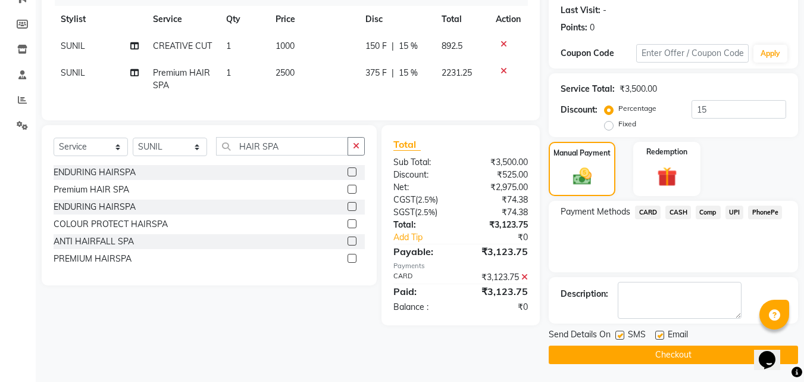
click at [660, 354] on button "Checkout" at bounding box center [673, 354] width 249 height 18
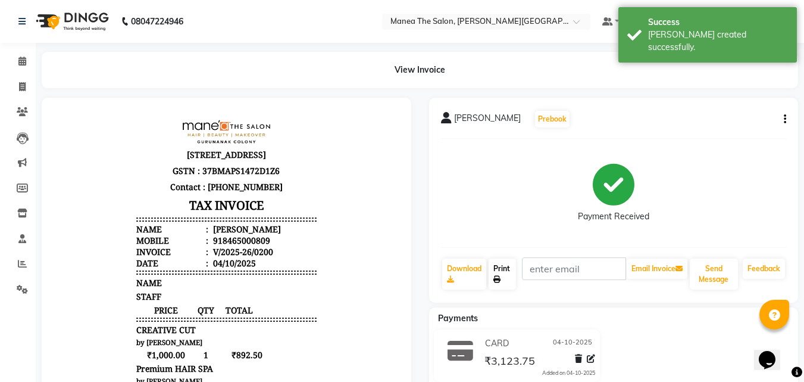
click at [500, 274] on link "Print" at bounding box center [502, 273] width 27 height 31
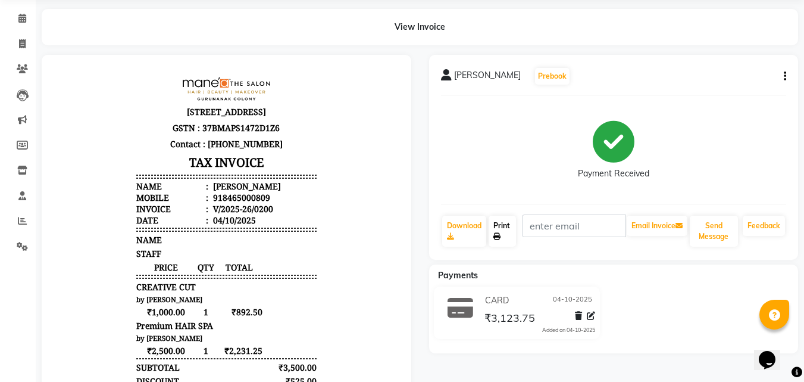
scroll to position [42, 0]
